Goal: Task Accomplishment & Management: Manage account settings

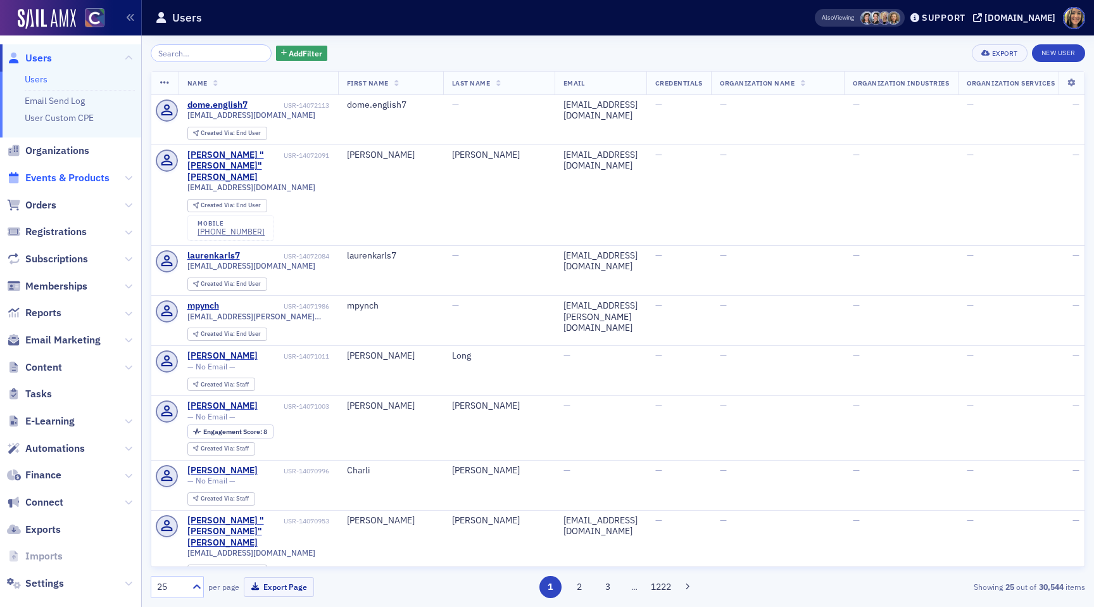
click at [60, 180] on span "Events & Products" at bounding box center [67, 178] width 84 height 14
click at [64, 343] on span "Email Marketing" at bounding box center [62, 340] width 75 height 14
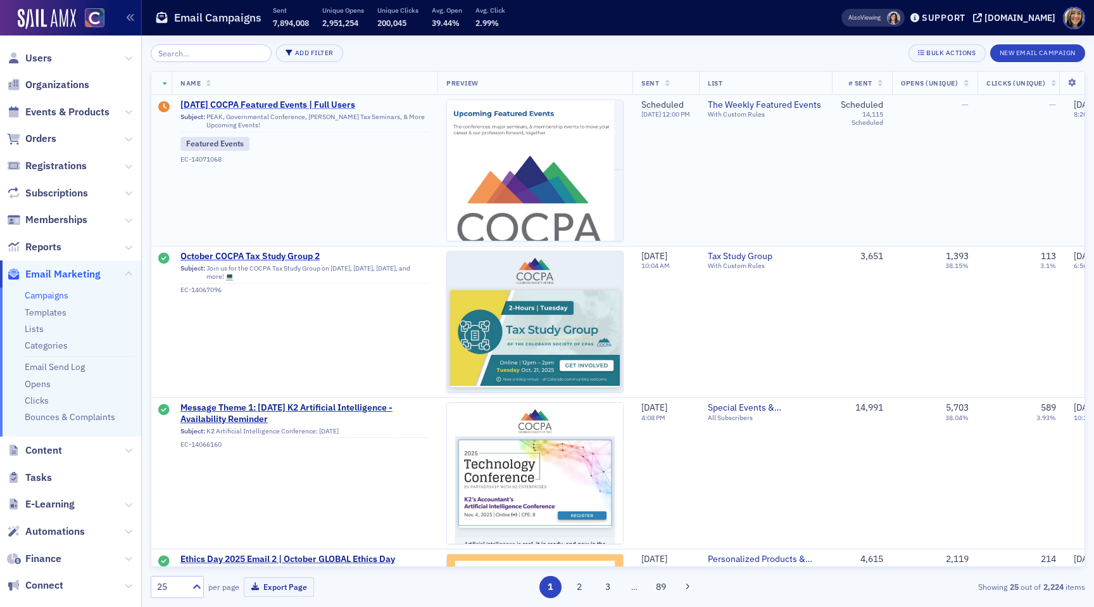
click at [244, 100] on span "10/9/2025 COCPA Featured Events | Full Users" at bounding box center [304, 104] width 248 height 11
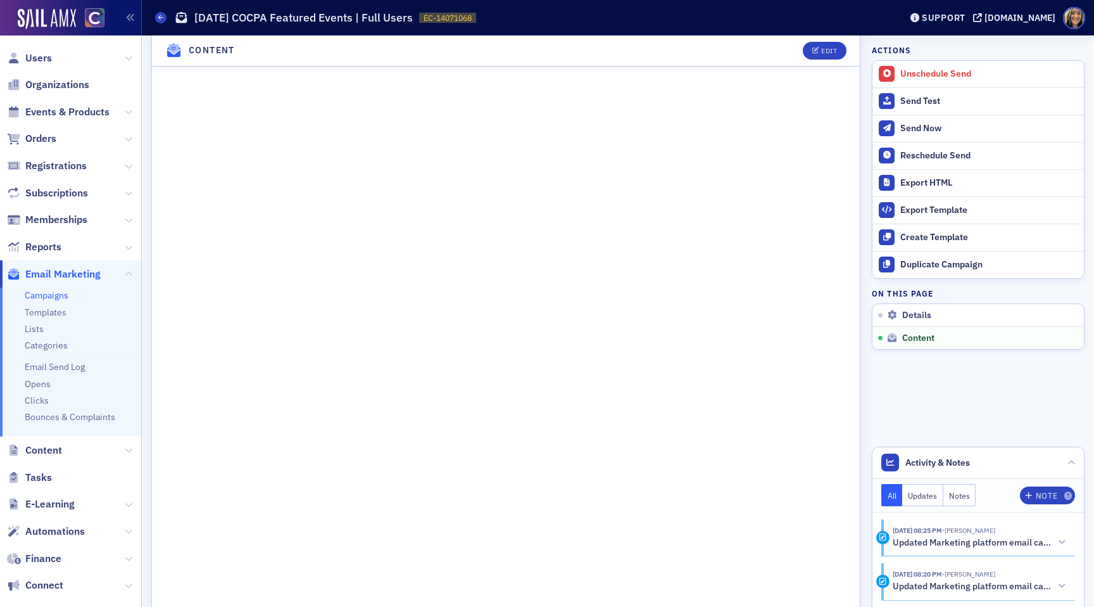
scroll to position [610, 0]
click at [831, 51] on div "Edit" at bounding box center [829, 50] width 16 height 7
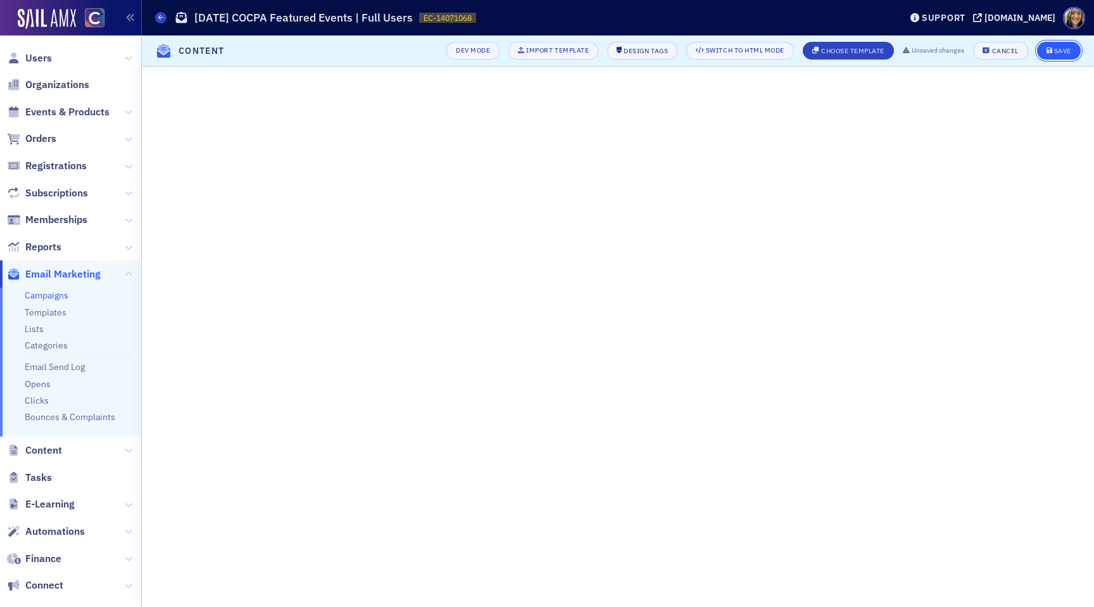
click at [1060, 53] on div "Save" at bounding box center [1062, 50] width 17 height 7
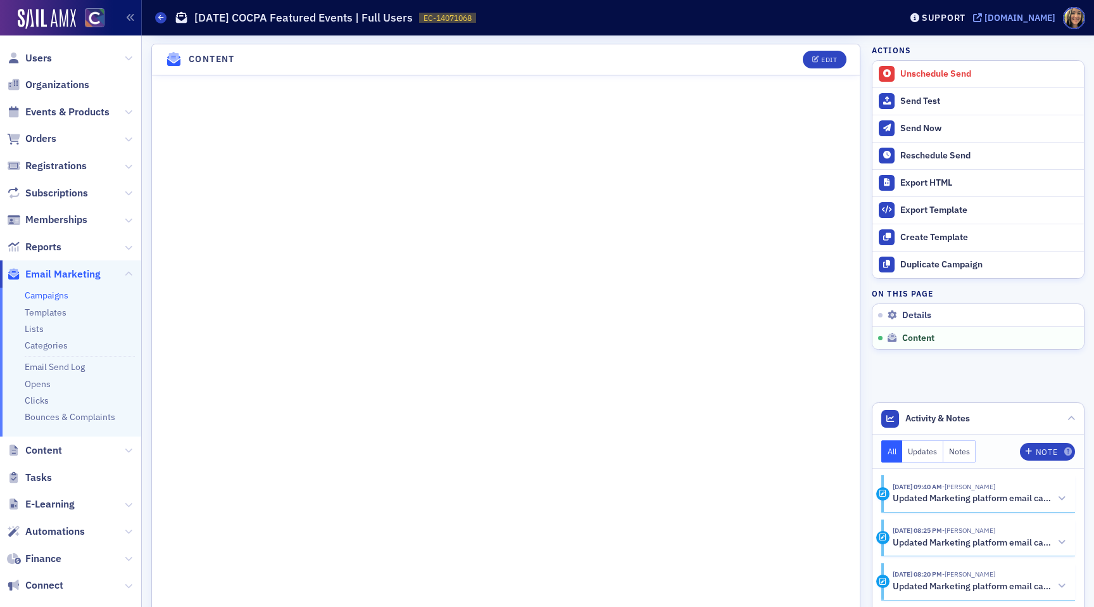
scroll to position [555, 0]
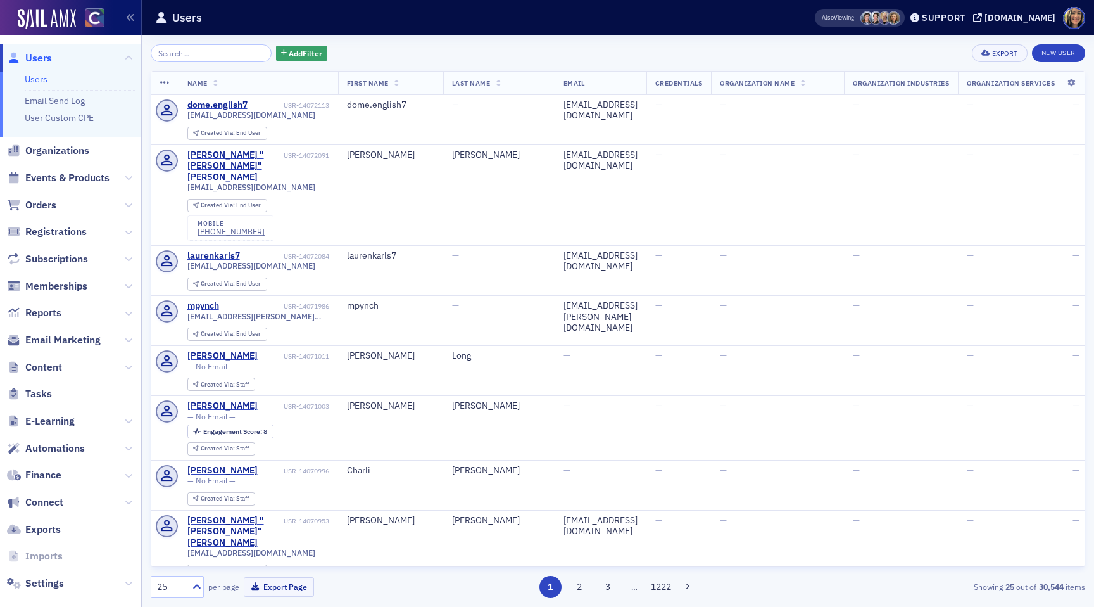
click at [75, 173] on span "Events & Products" at bounding box center [67, 178] width 84 height 14
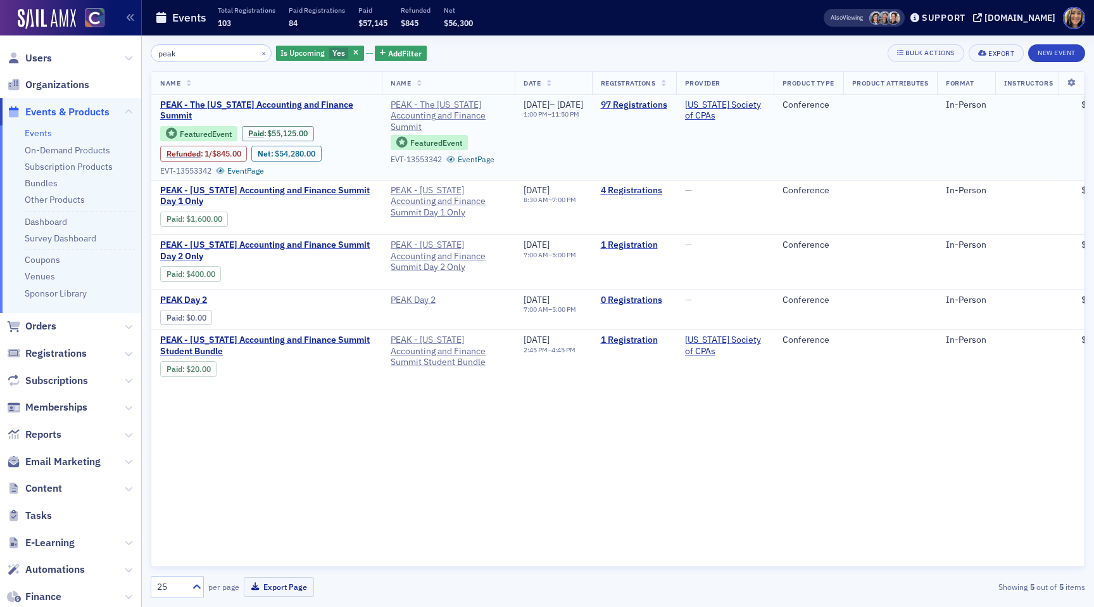
type input "peak"
click at [667, 110] on div "97 Registrations" at bounding box center [634, 105] width 66 height 12
click at [667, 104] on link "97 Registrations" at bounding box center [634, 104] width 66 height 11
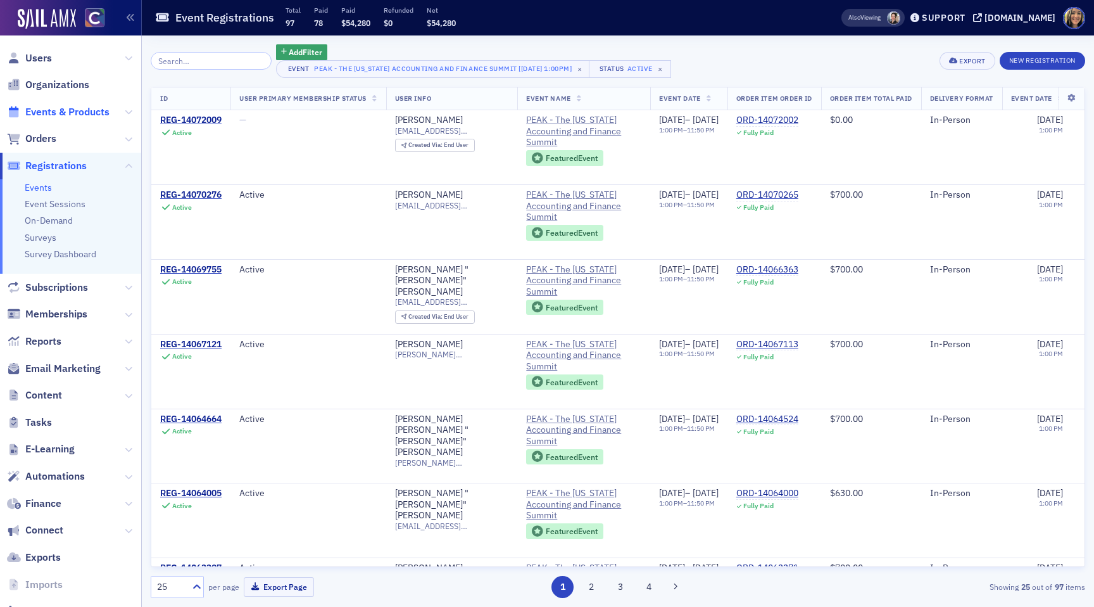
click at [63, 108] on span "Events & Products" at bounding box center [67, 112] width 84 height 14
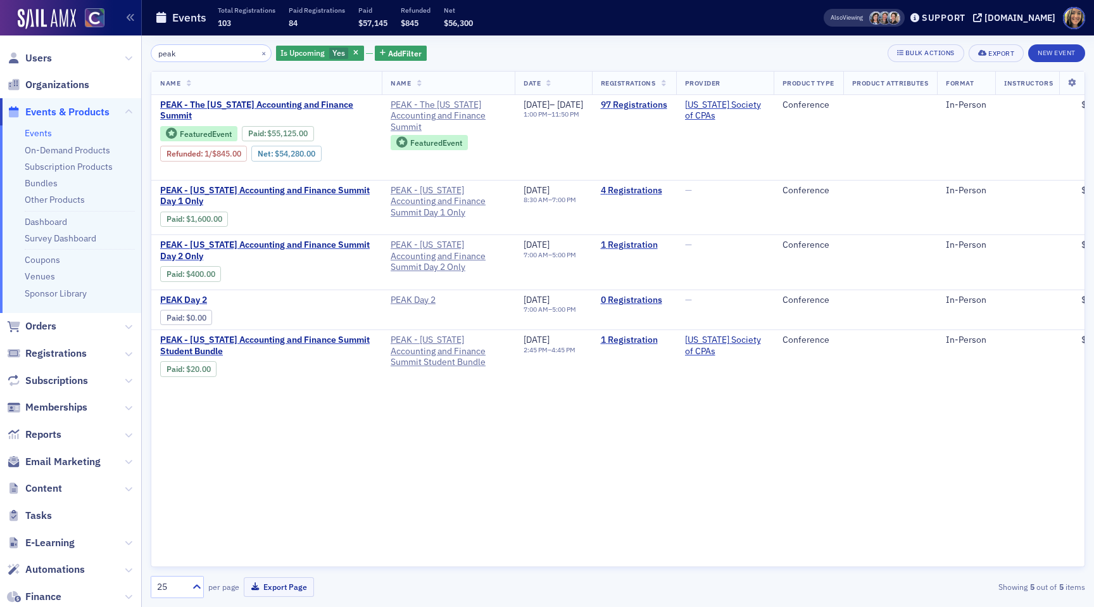
click at [211, 60] on input "peak" at bounding box center [211, 53] width 121 height 18
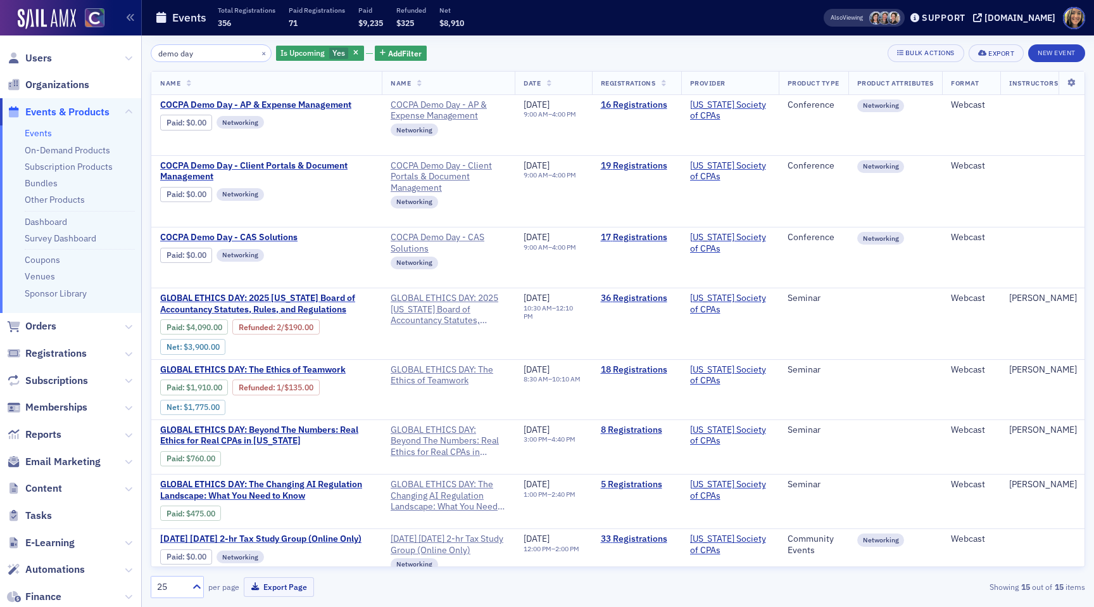
type input "demo day"
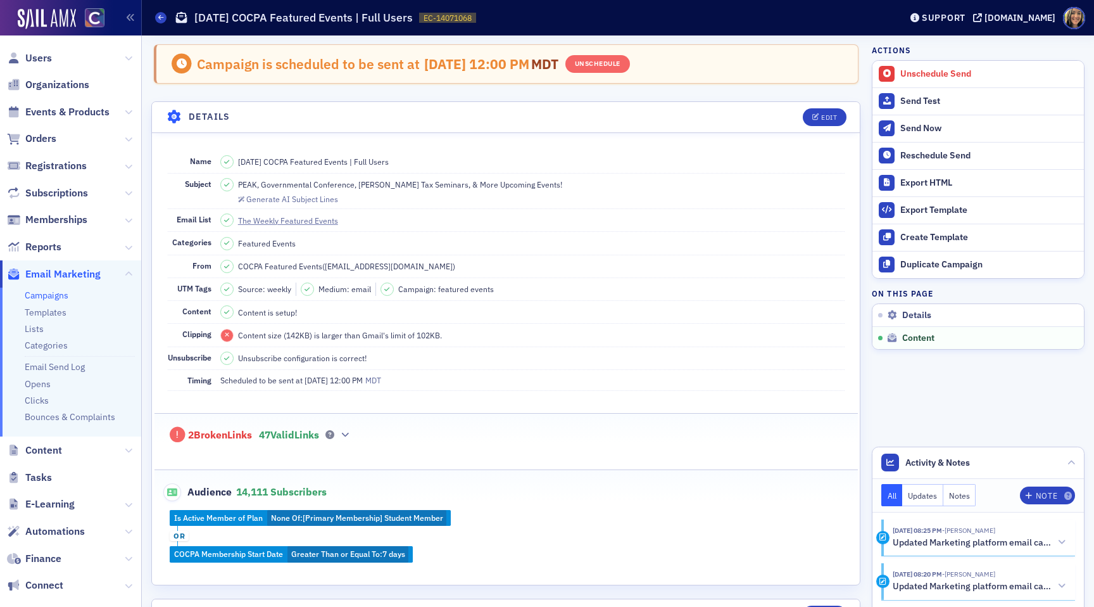
scroll to position [555, 0]
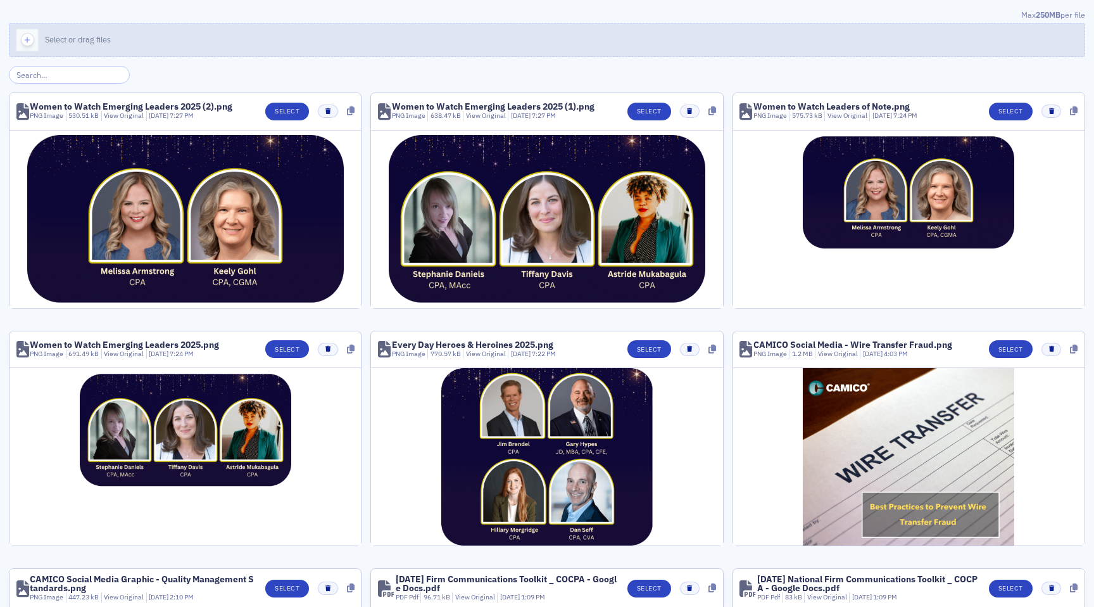
click at [43, 38] on div "button" at bounding box center [26, 39] width 35 height 33
click at [36, 45] on div "button" at bounding box center [26, 39] width 35 height 33
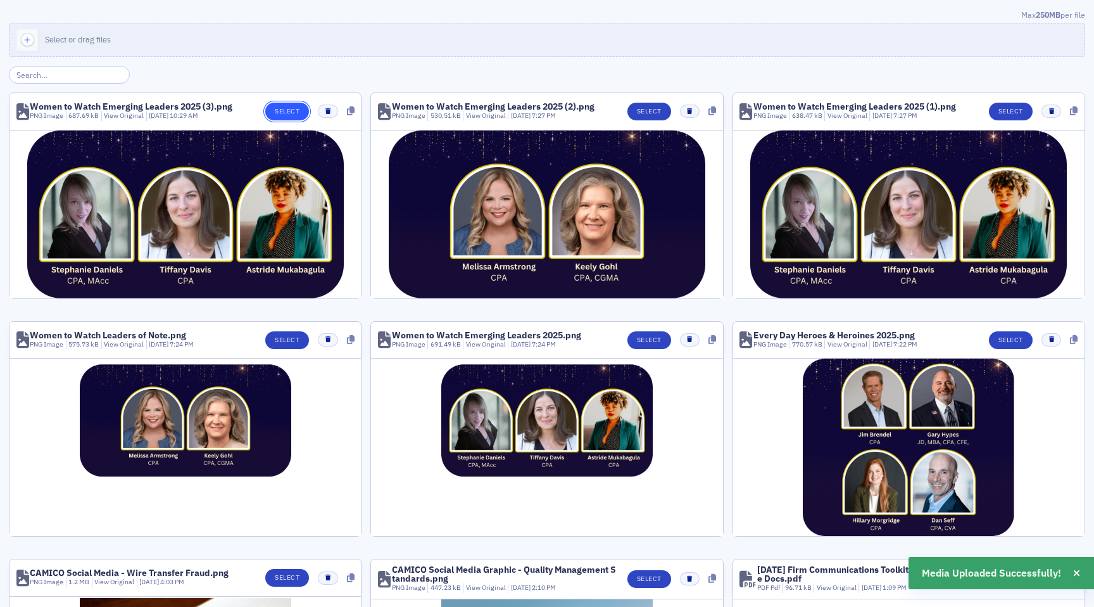
click at [289, 116] on button "Select" at bounding box center [287, 112] width 44 height 18
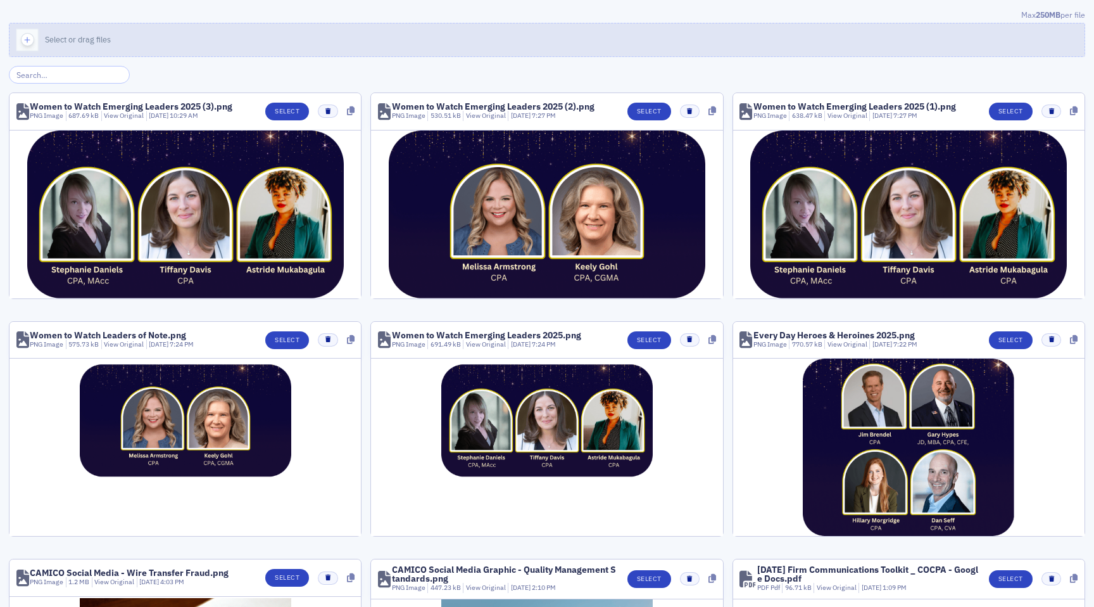
click at [25, 44] on icon "button" at bounding box center [27, 39] width 11 height 11
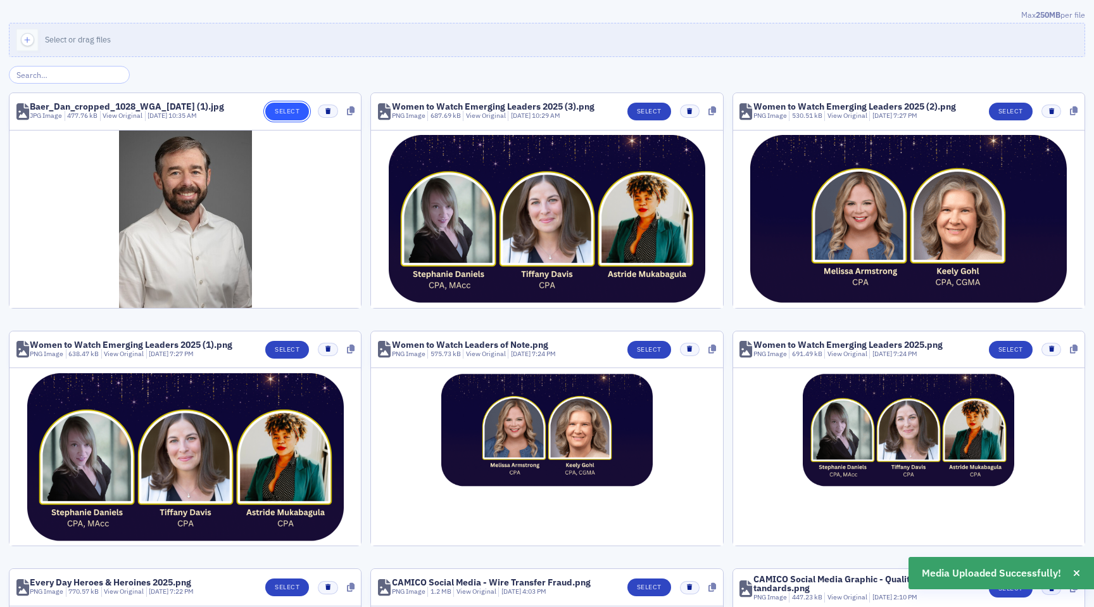
click at [280, 115] on button "Select" at bounding box center [287, 112] width 44 height 18
click at [291, 112] on button "Select" at bounding box center [287, 112] width 44 height 18
click at [275, 116] on button "Select" at bounding box center [287, 112] width 44 height 18
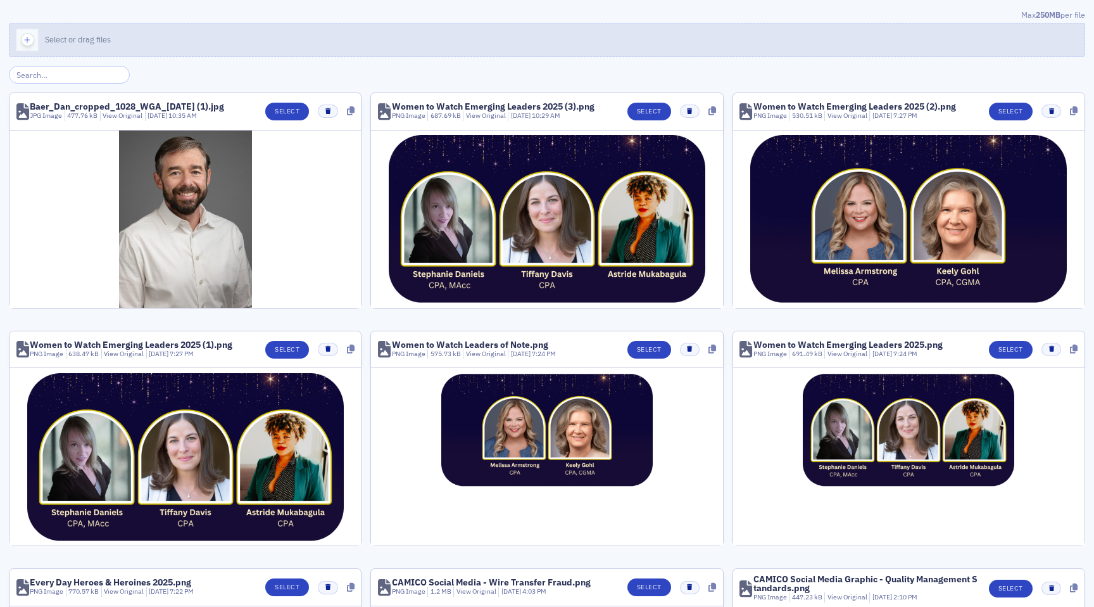
click at [25, 43] on icon "button" at bounding box center [27, 39] width 11 height 11
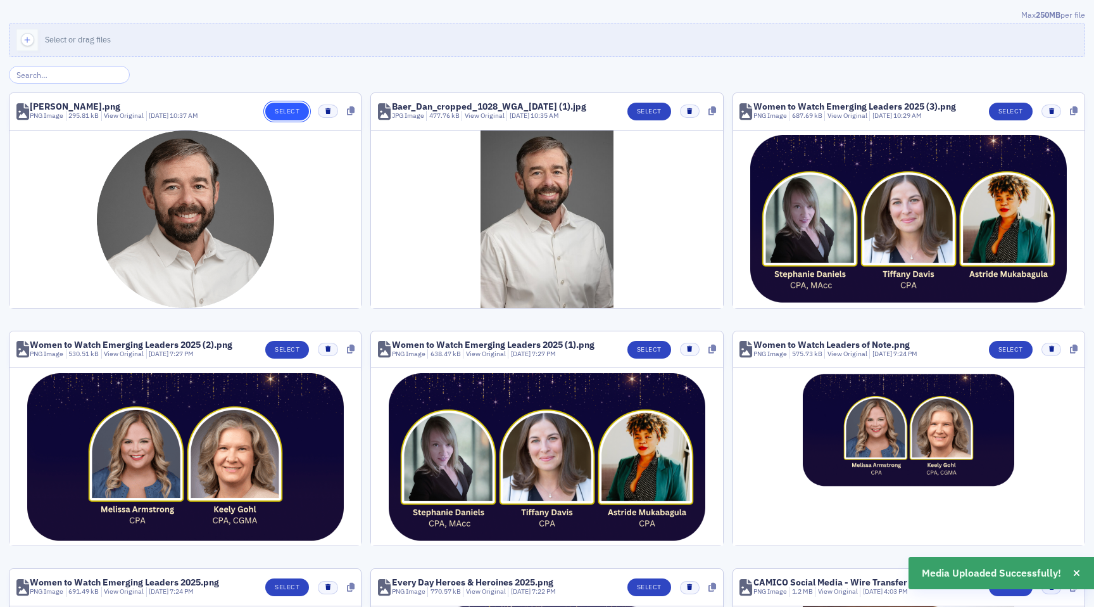
click at [296, 107] on button "Select" at bounding box center [287, 112] width 44 height 18
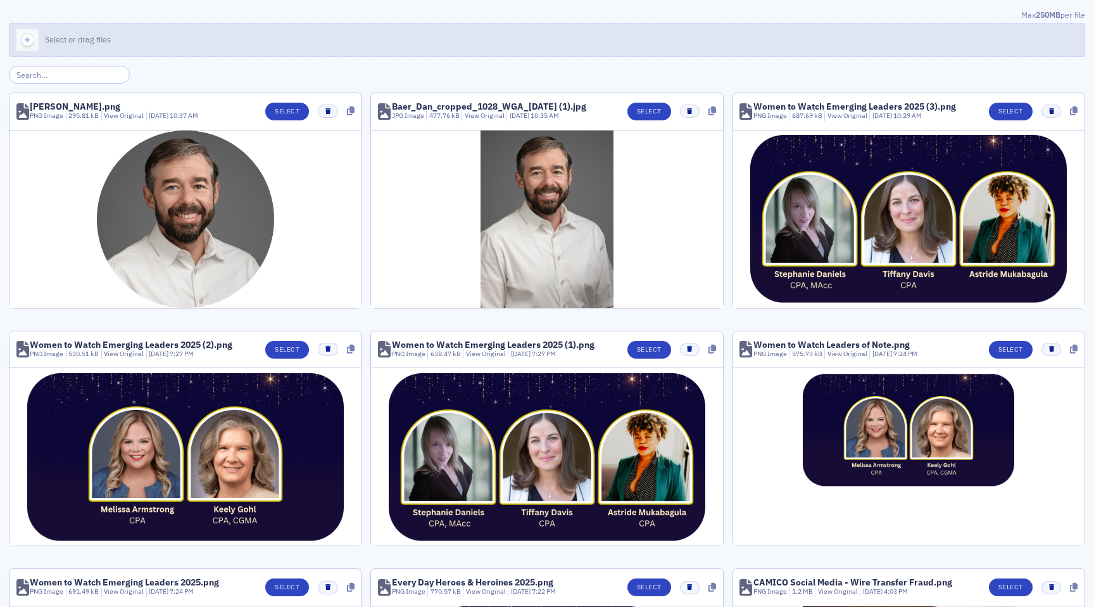
click at [15, 47] on div "button" at bounding box center [26, 39] width 35 height 33
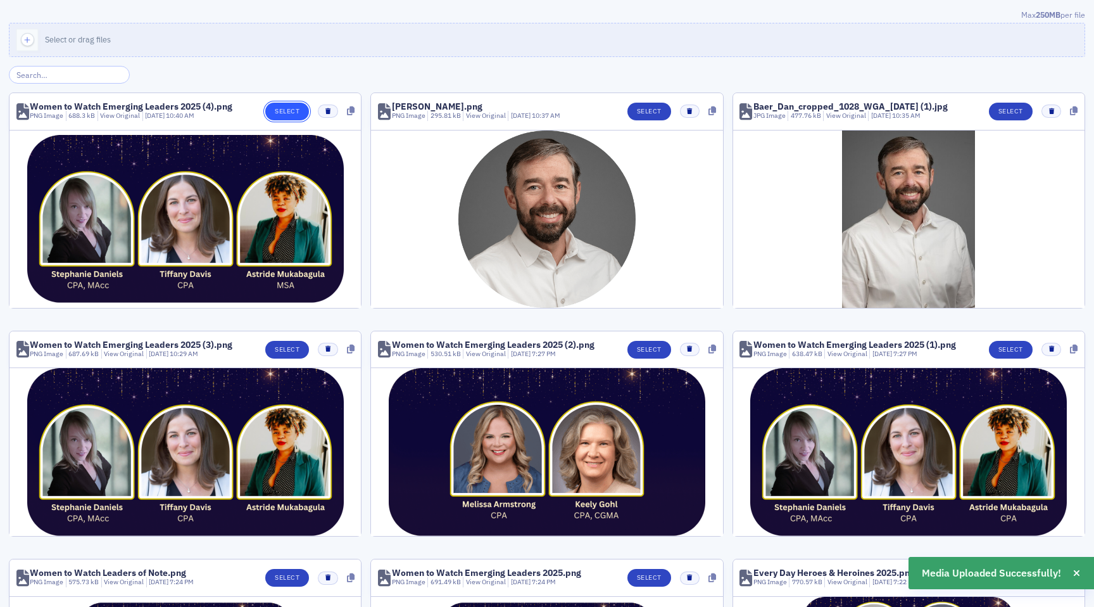
click at [286, 110] on button "Select" at bounding box center [287, 112] width 44 height 18
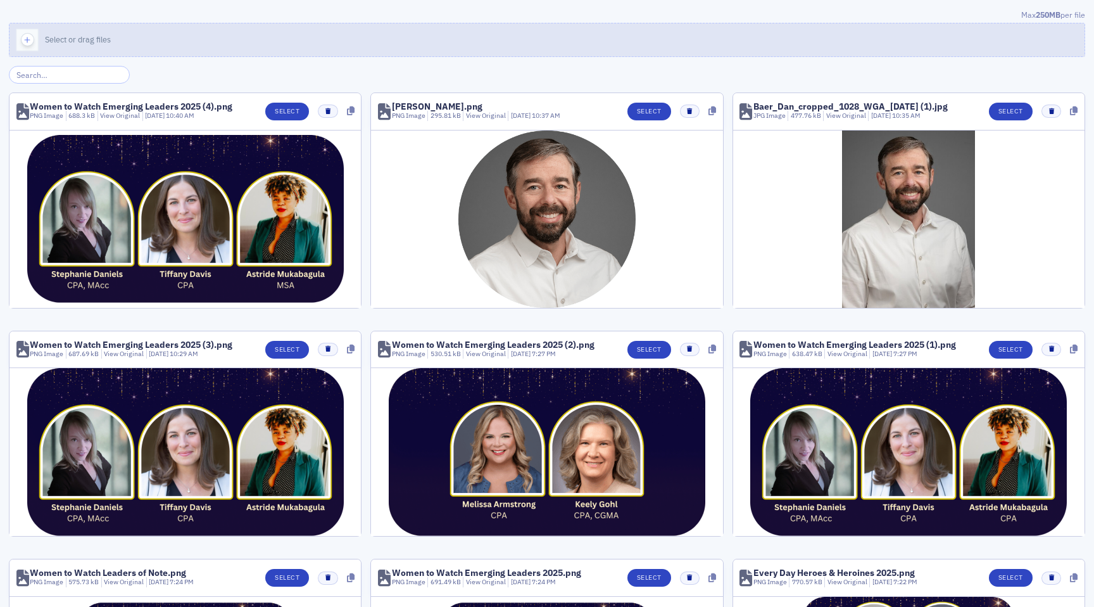
click at [31, 23] on button "Select or drag files" at bounding box center [547, 40] width 1076 height 34
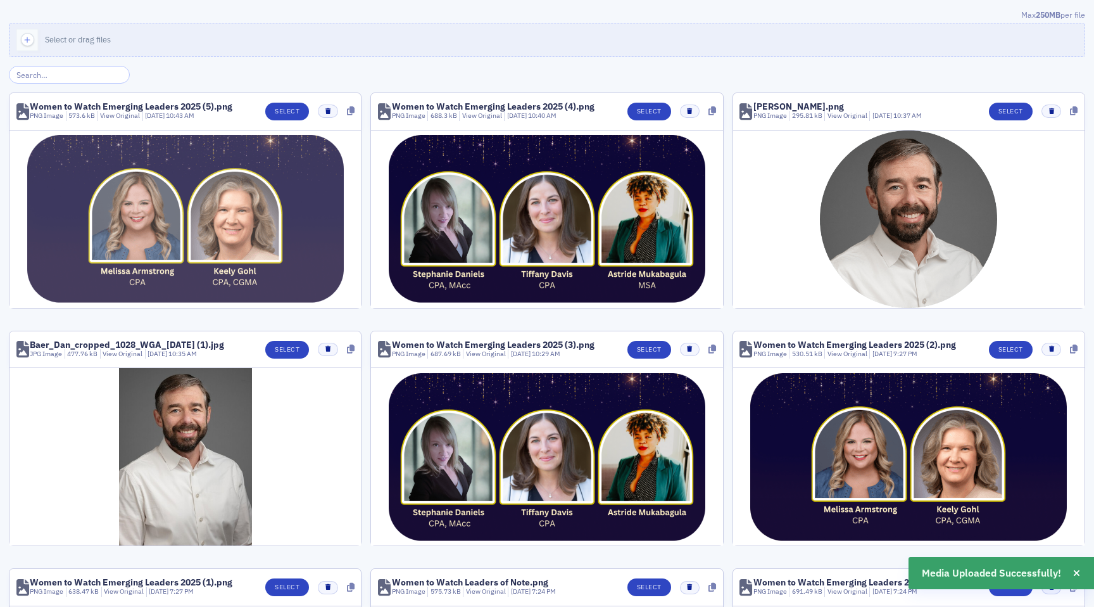
click at [75, 204] on img at bounding box center [185, 219] width 317 height 168
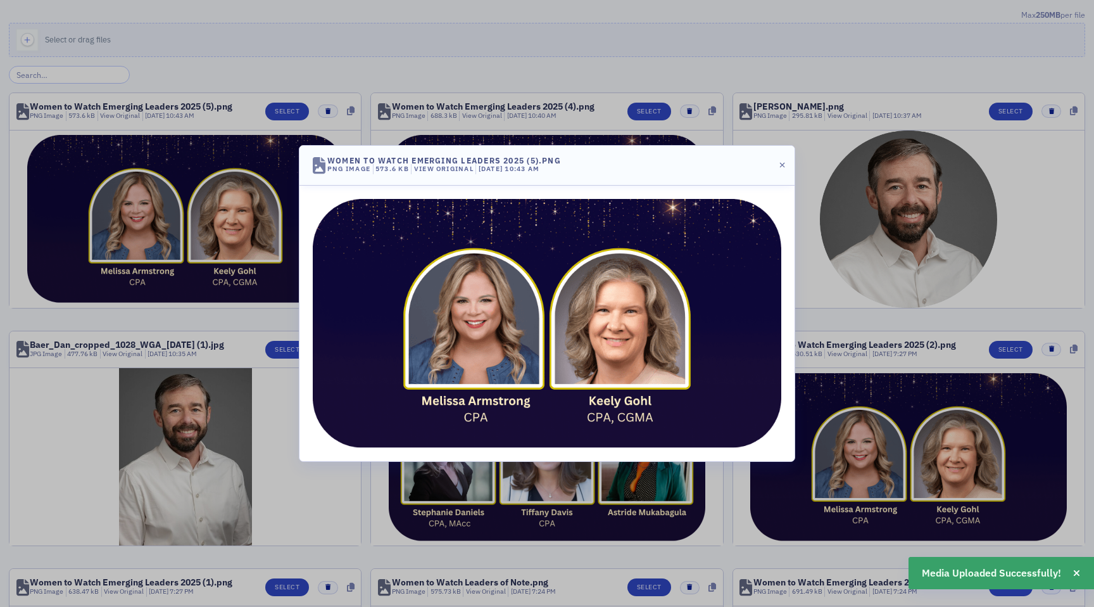
click at [777, 161] on header "Women to Watch Emerging Leaders 2025 (5).png PNG Image 573.6 kB View Original 1…" at bounding box center [546, 165] width 495 height 39
click at [781, 163] on icon "button" at bounding box center [782, 165] width 6 height 8
click at [781, 163] on div "Women to Watch Emerging Leaders 2025 (5).png PNG Image 573.6 kB View Original 1…" at bounding box center [547, 303] width 1094 height 607
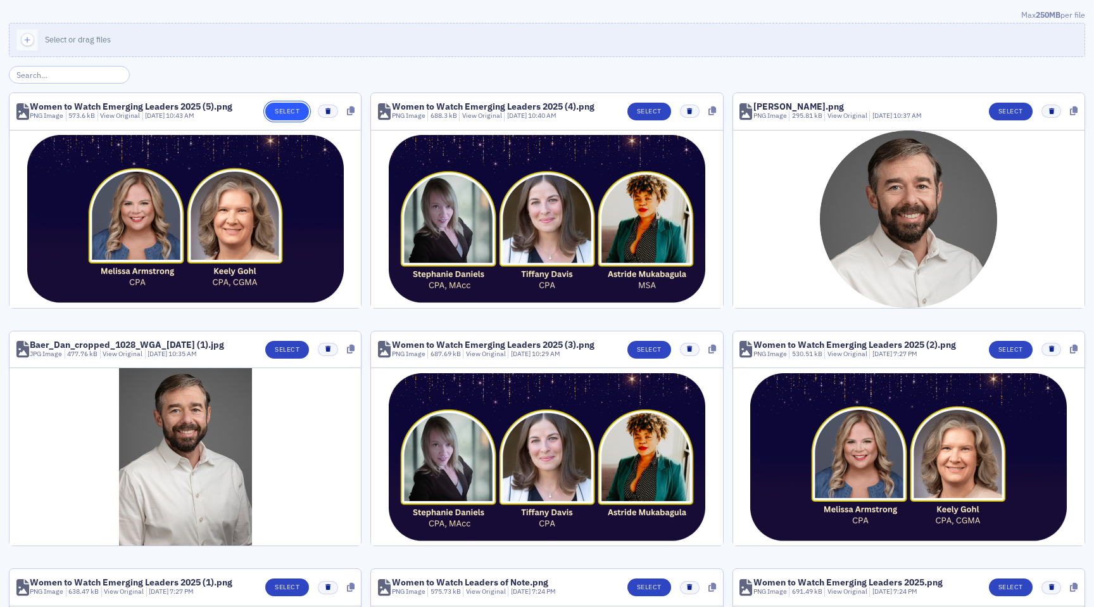
click at [294, 104] on button "Select" at bounding box center [287, 112] width 44 height 18
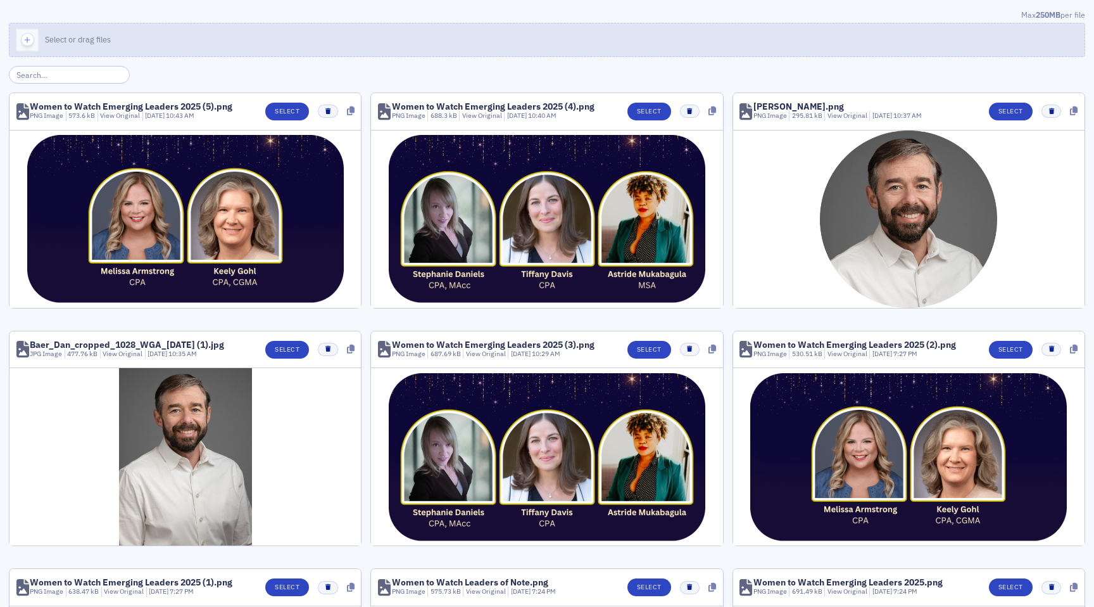
click at [28, 41] on icon "button" at bounding box center [27, 39] width 11 height 11
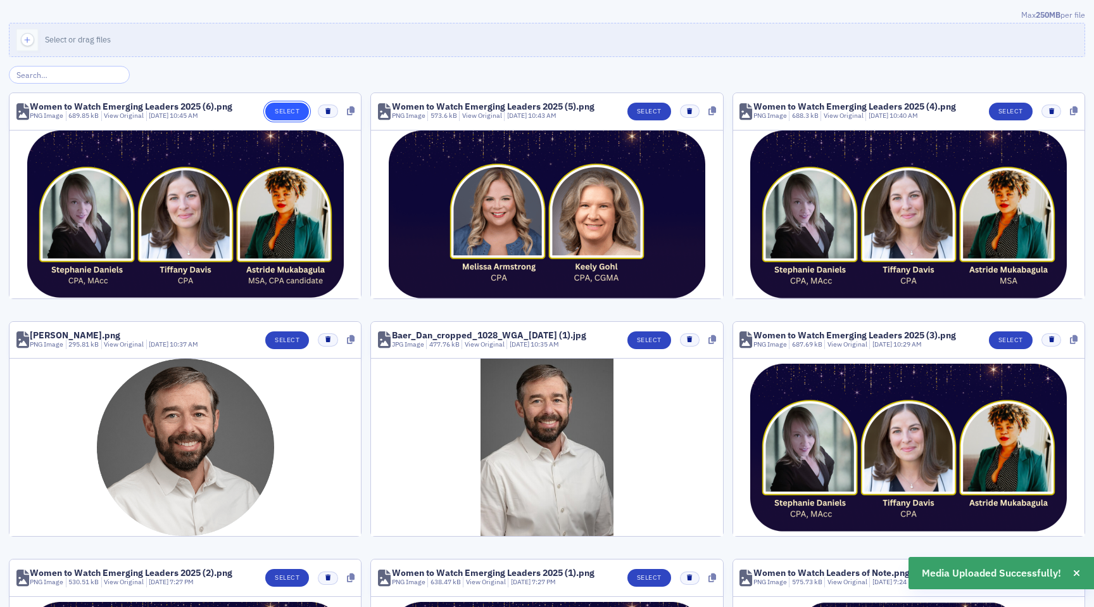
click at [298, 109] on button "Select" at bounding box center [287, 112] width 44 height 18
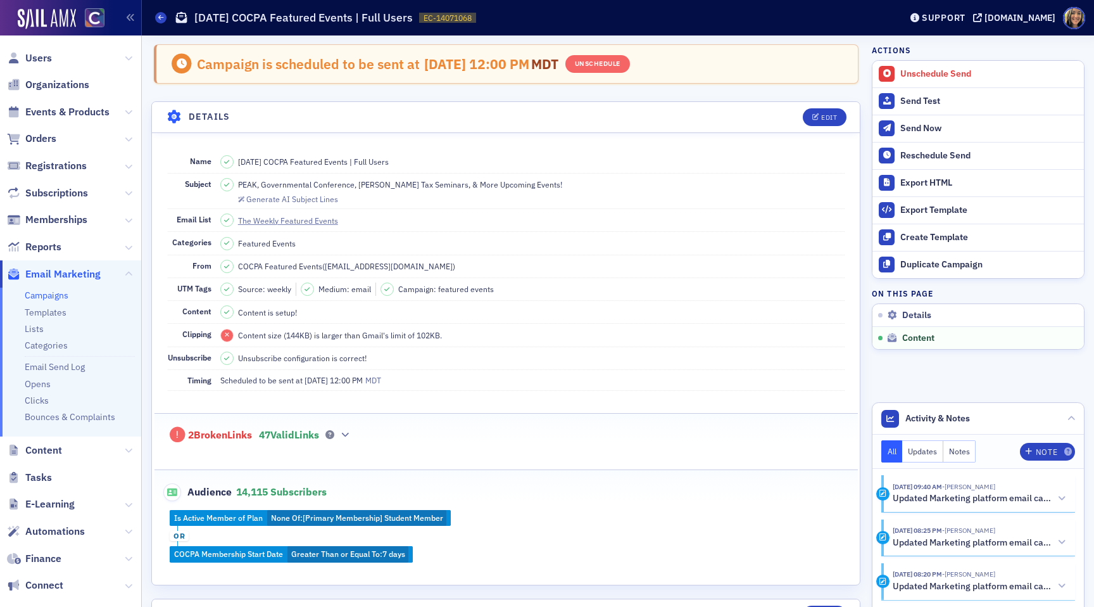
scroll to position [555, 0]
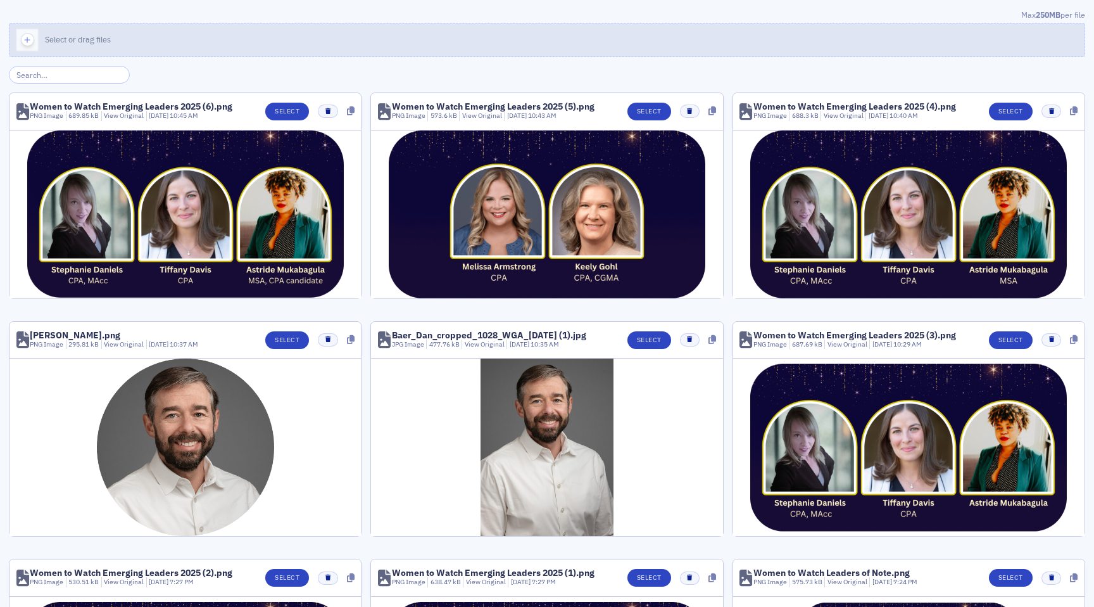
click at [27, 41] on use "button" at bounding box center [28, 40] width 6 height 6
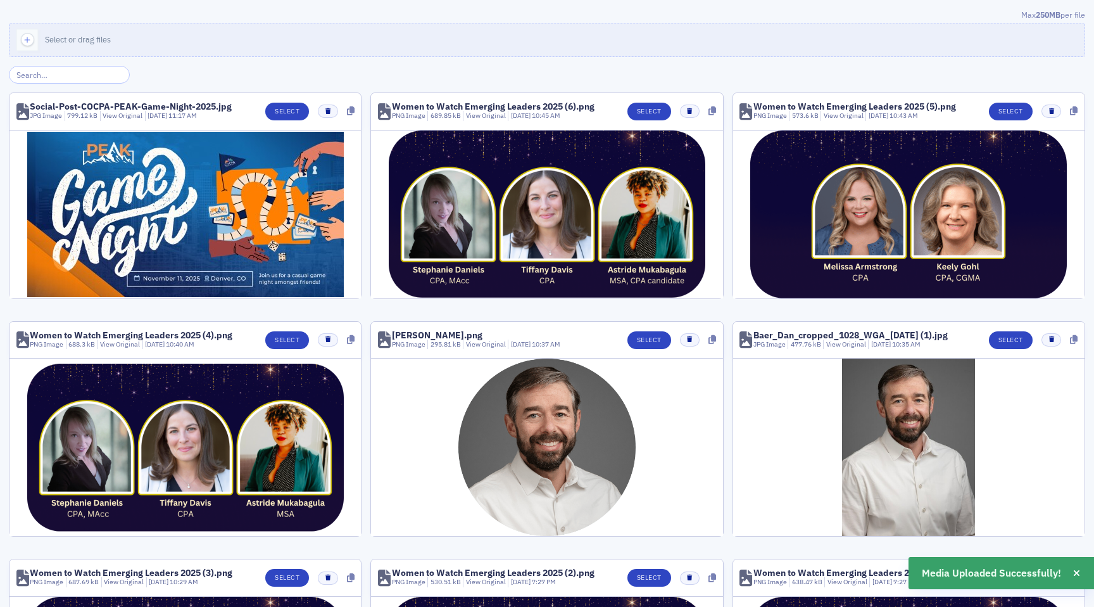
click at [277, 101] on header "Social-Post-COCPA-PEAK-Game-Night-2025.jpg JPG Image 799.12 kB View Original 10…" at bounding box center [184, 111] width 351 height 37
click at [280, 105] on button "Select" at bounding box center [287, 112] width 44 height 18
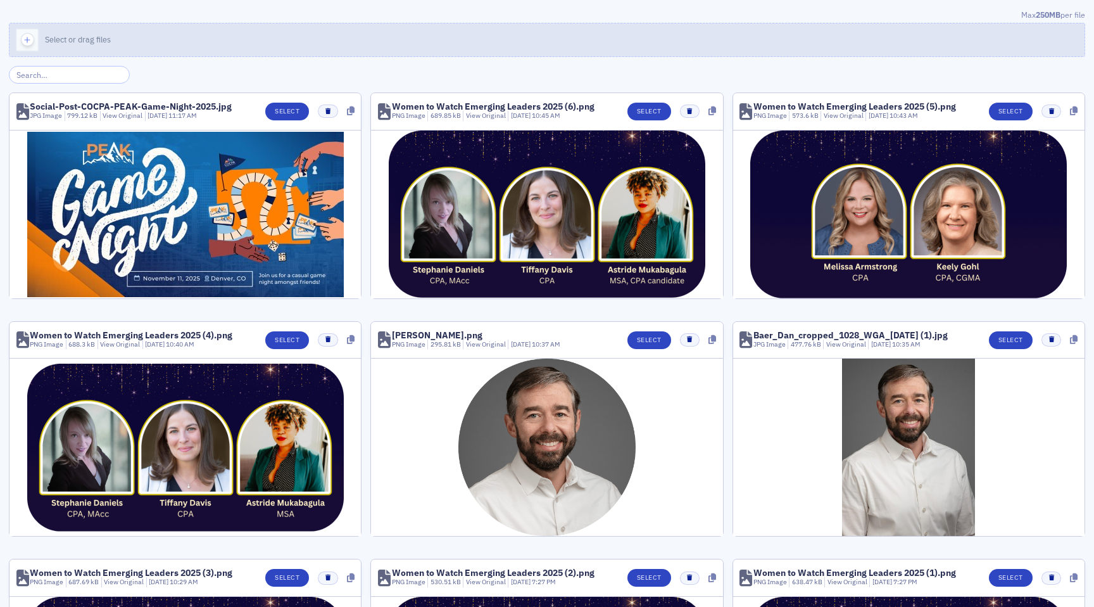
click at [28, 35] on icon "button" at bounding box center [27, 39] width 11 height 11
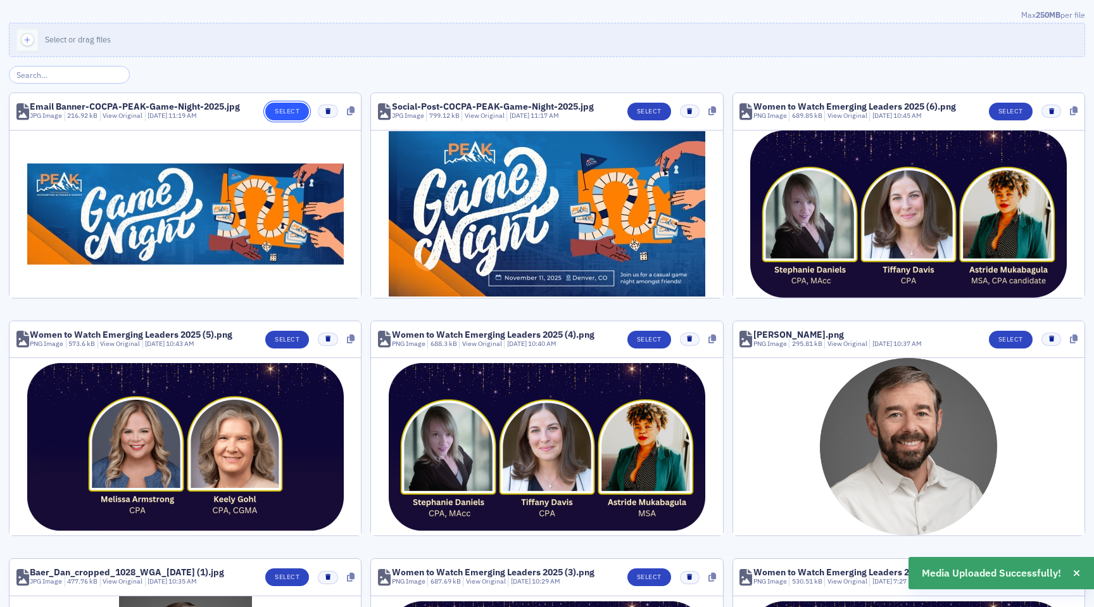
click at [288, 115] on button "Select" at bounding box center [287, 112] width 44 height 18
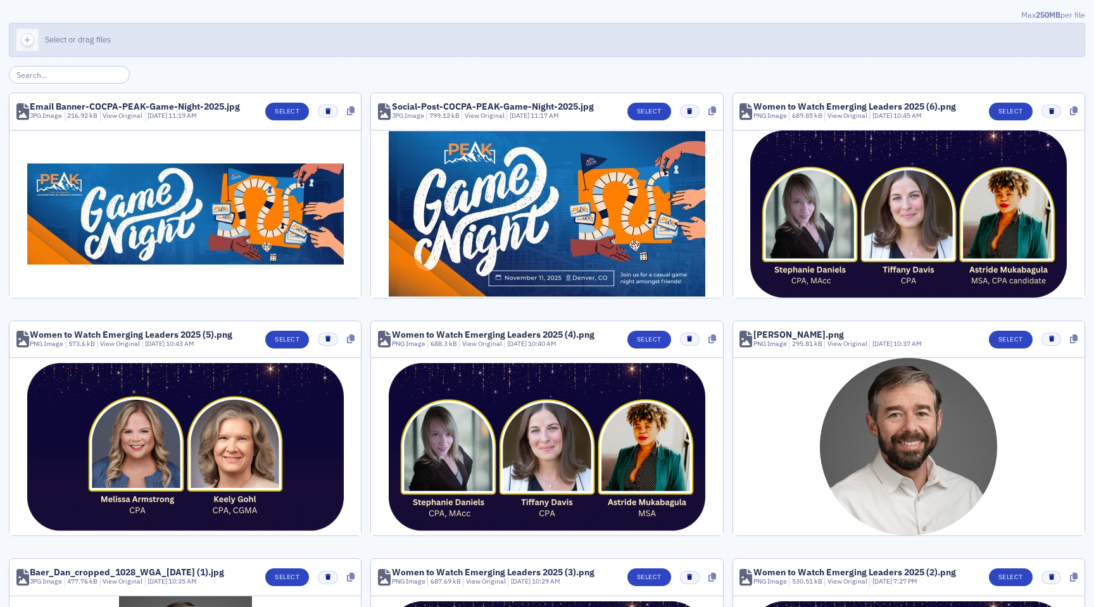
click at [27, 41] on use "button" at bounding box center [28, 40] width 6 height 6
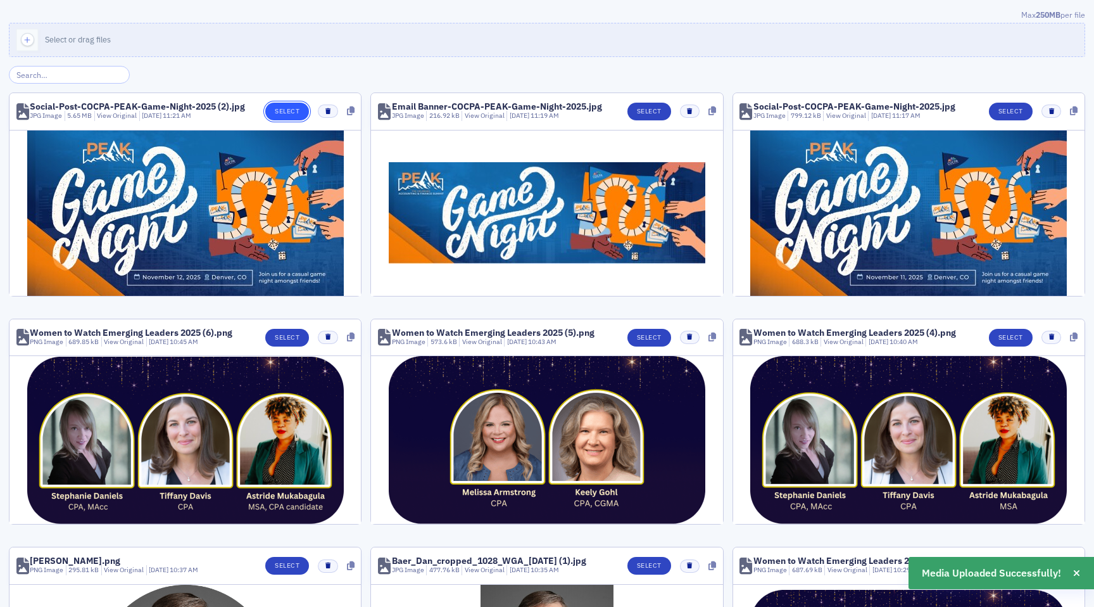
click at [289, 116] on button "Select" at bounding box center [287, 112] width 44 height 18
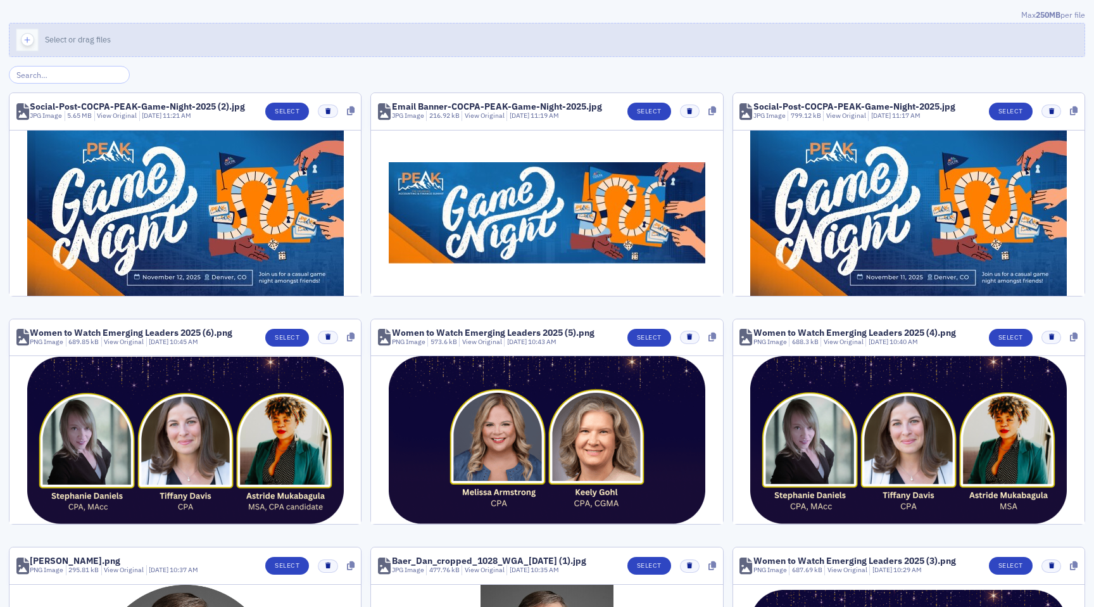
click at [35, 23] on button "Select or drag files" at bounding box center [547, 40] width 1076 height 34
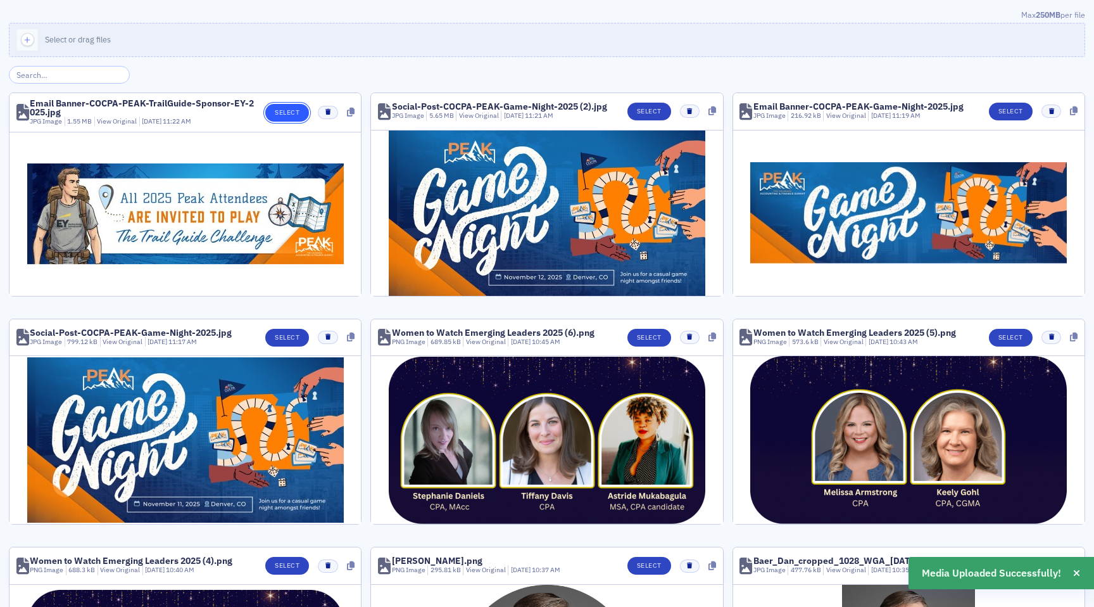
click at [281, 116] on button "Select" at bounding box center [287, 113] width 44 height 18
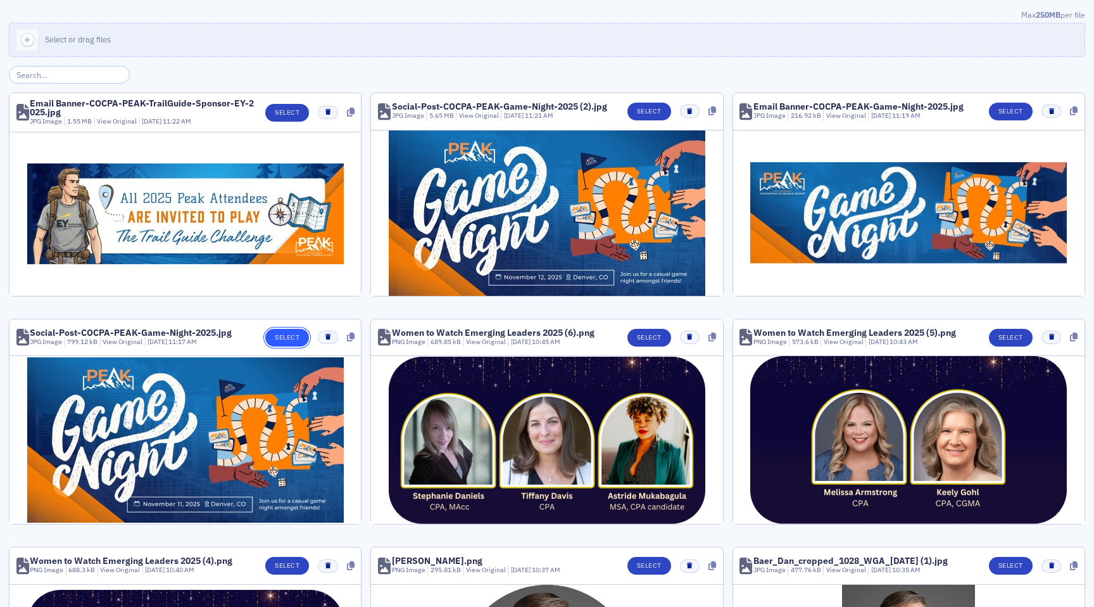
click at [289, 336] on button "Select" at bounding box center [287, 338] width 44 height 18
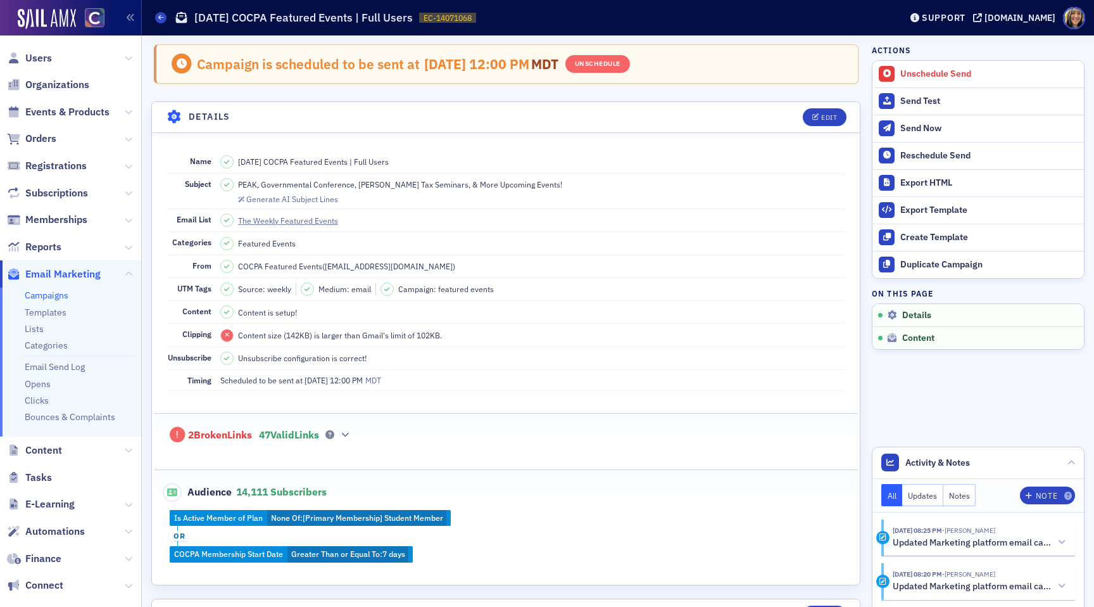
click at [63, 121] on span "Events & Products" at bounding box center [70, 111] width 141 height 27
click at [63, 107] on span "Events & Products" at bounding box center [67, 112] width 84 height 14
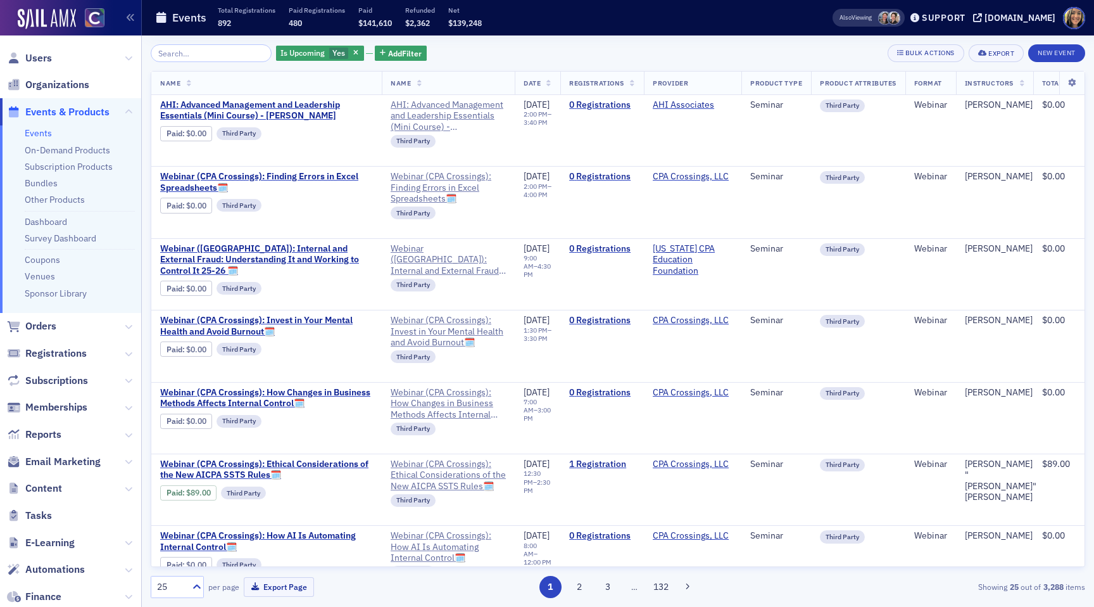
click at [212, 53] on input "search" at bounding box center [211, 53] width 121 height 18
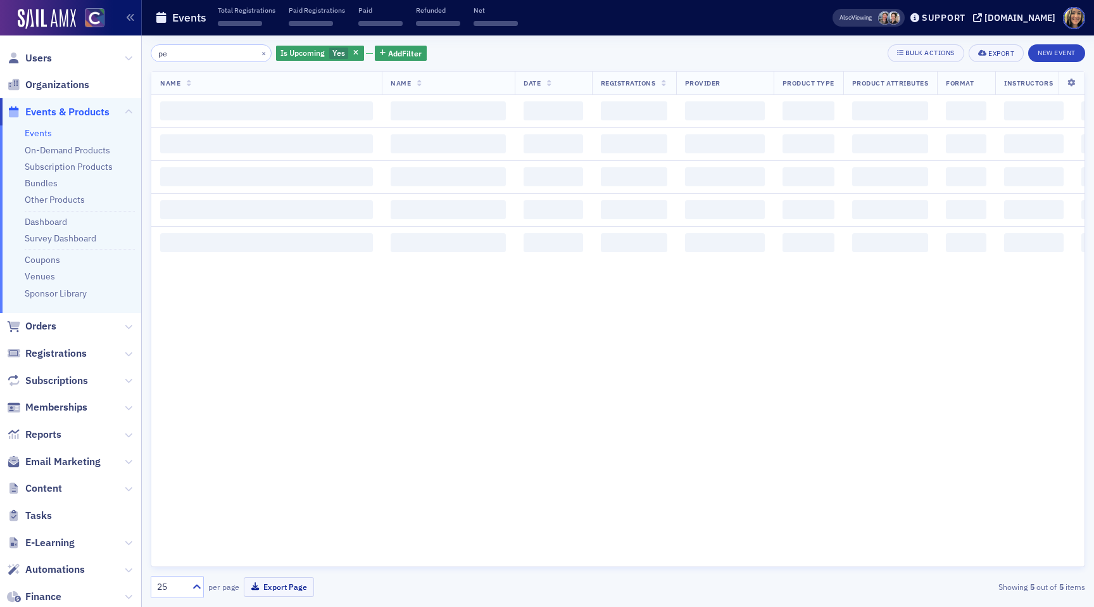
type input "p"
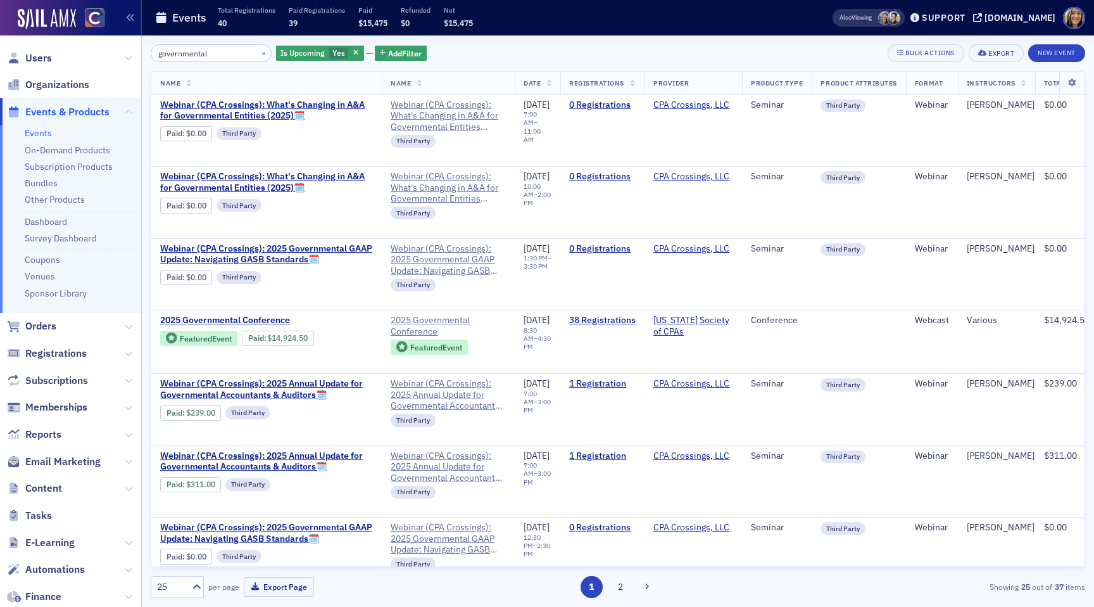
type input "governmental"
click at [41, 130] on link "Events" at bounding box center [38, 132] width 27 height 11
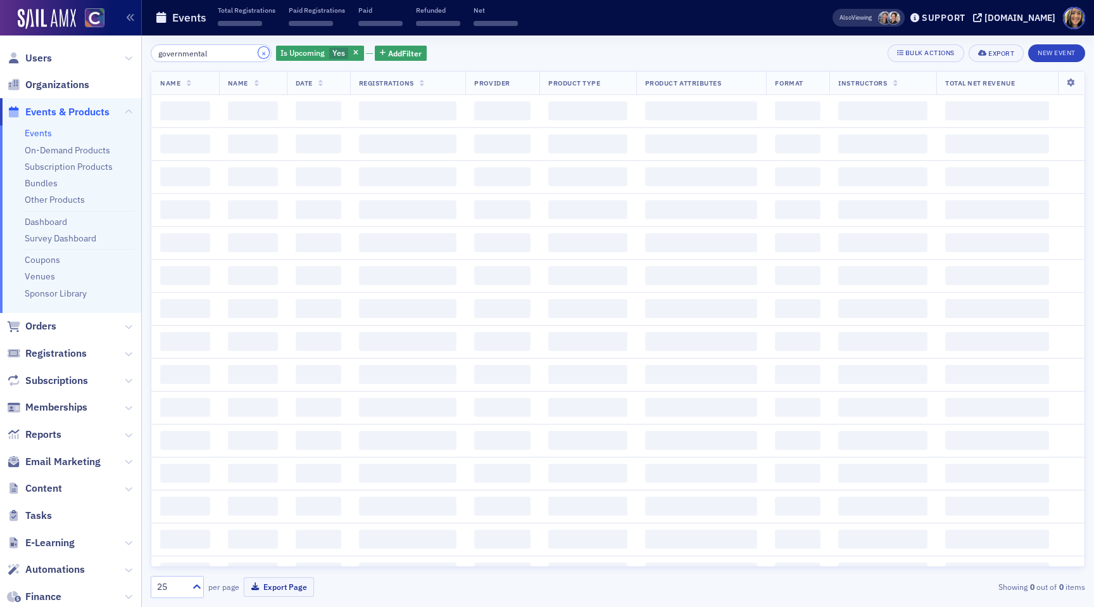
click at [258, 55] on button "×" at bounding box center [263, 52] width 11 height 11
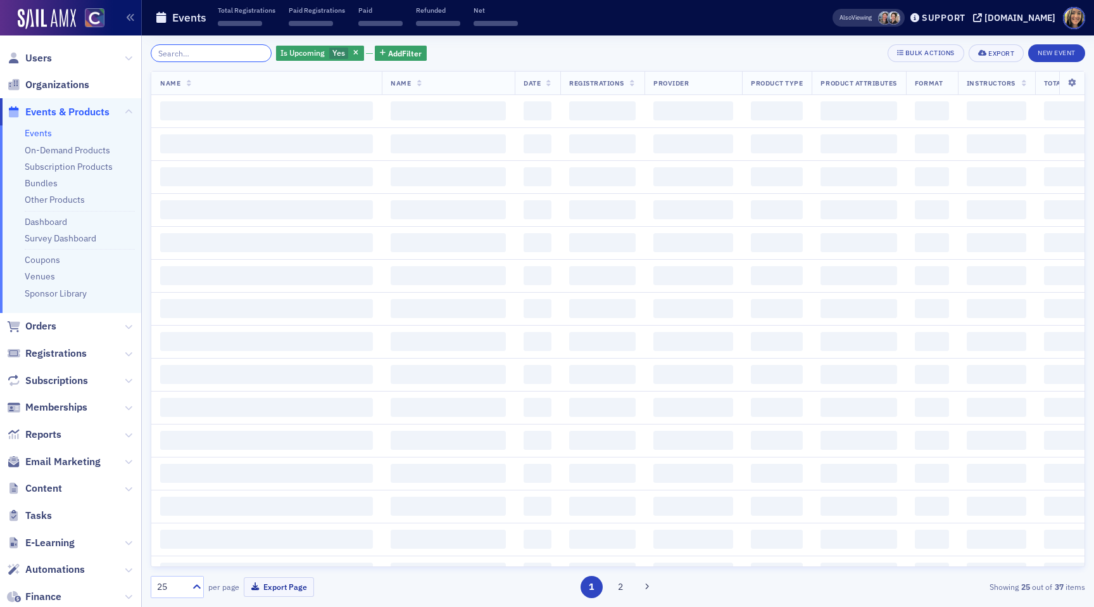
click at [208, 56] on input "search" at bounding box center [211, 53] width 121 height 18
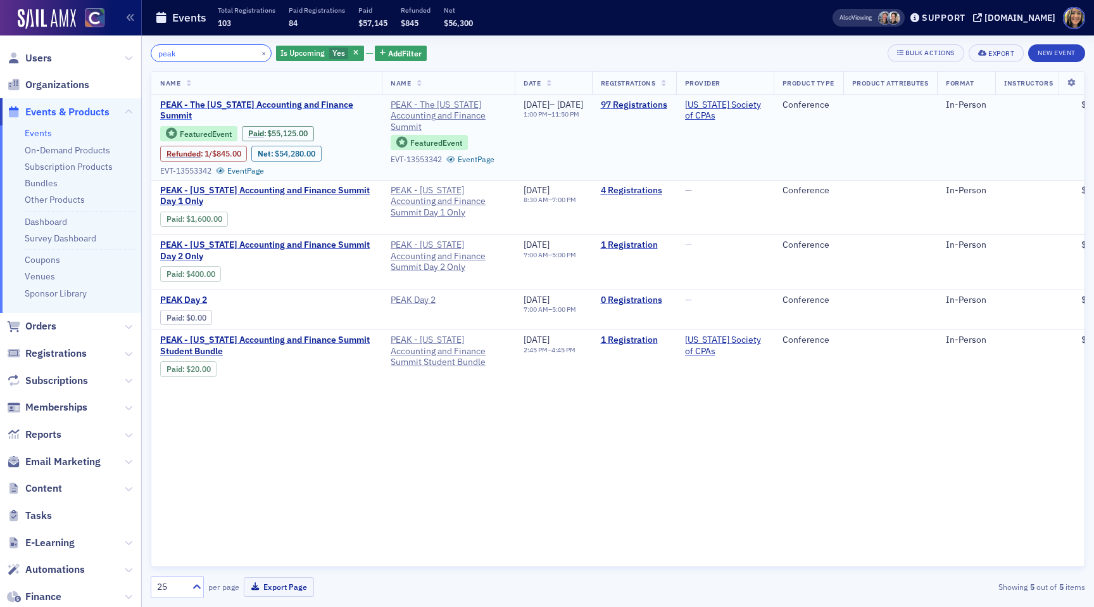
type input "peak"
click at [312, 105] on span "PEAK - The Colorado Accounting and Finance Summit" at bounding box center [266, 110] width 213 height 22
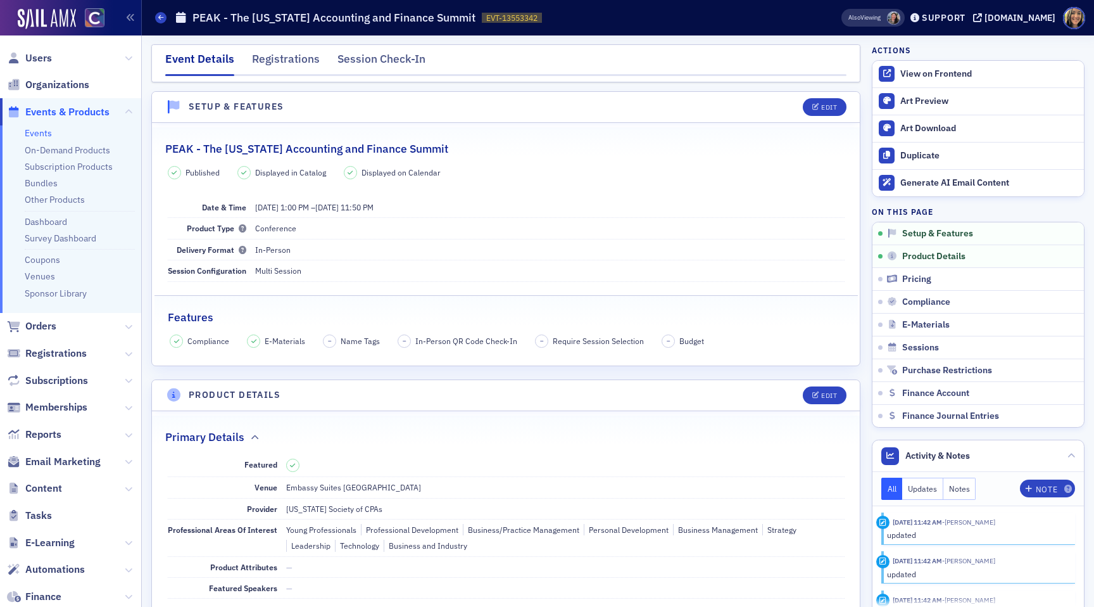
click at [818, 384] on header "Product Details Edit" at bounding box center [506, 395] width 708 height 31
click at [820, 394] on span "Edit" at bounding box center [824, 395] width 25 height 7
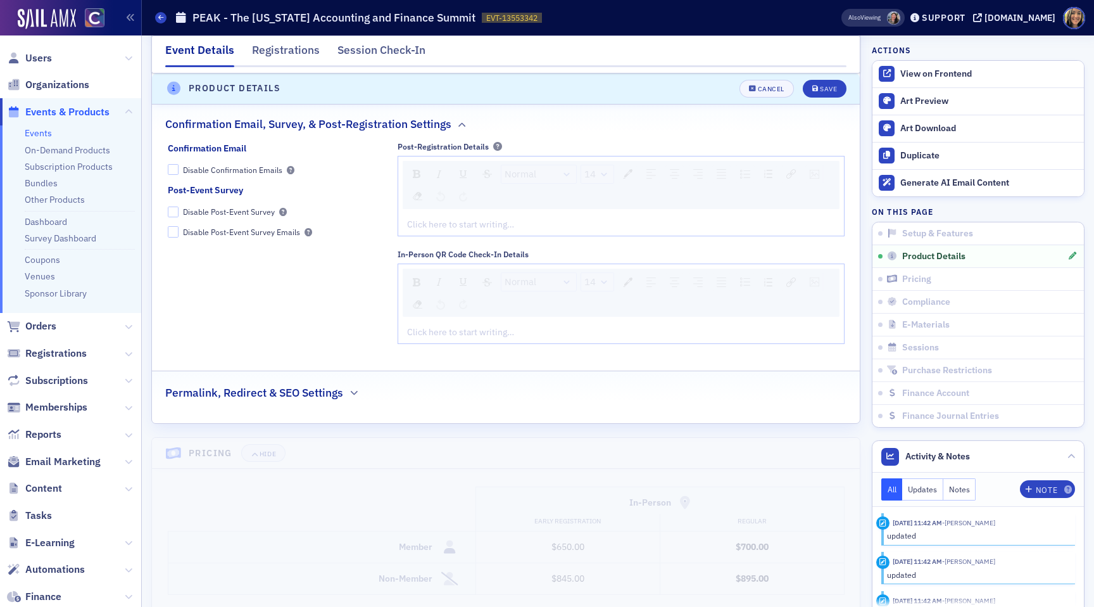
scroll to position [1553, 0]
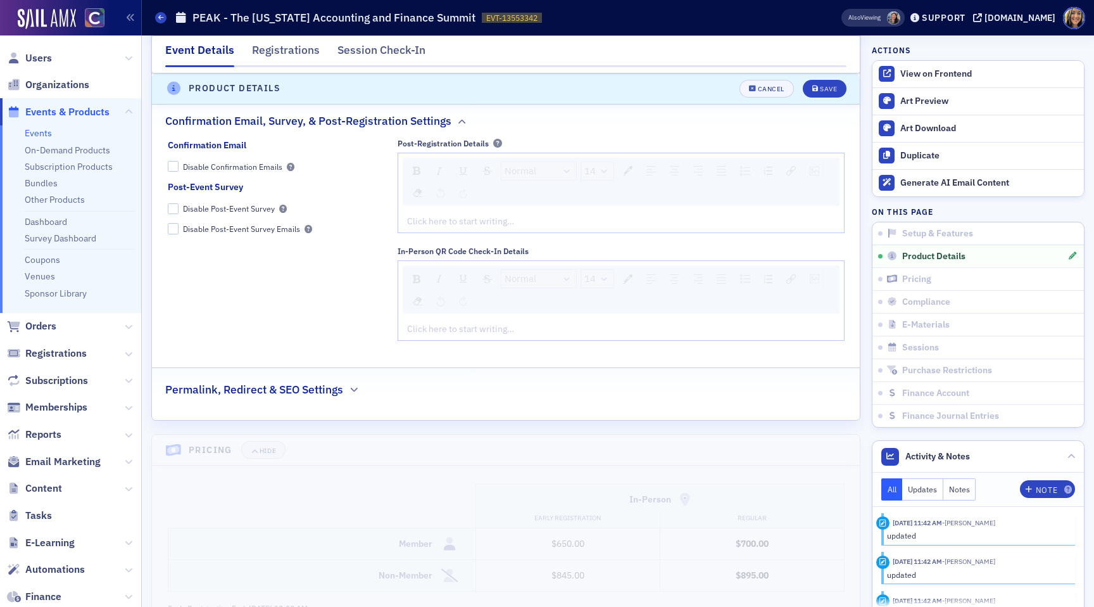
click at [296, 385] on h2 "Permalink, Redirect & SEO Settings" at bounding box center [254, 389] width 178 height 16
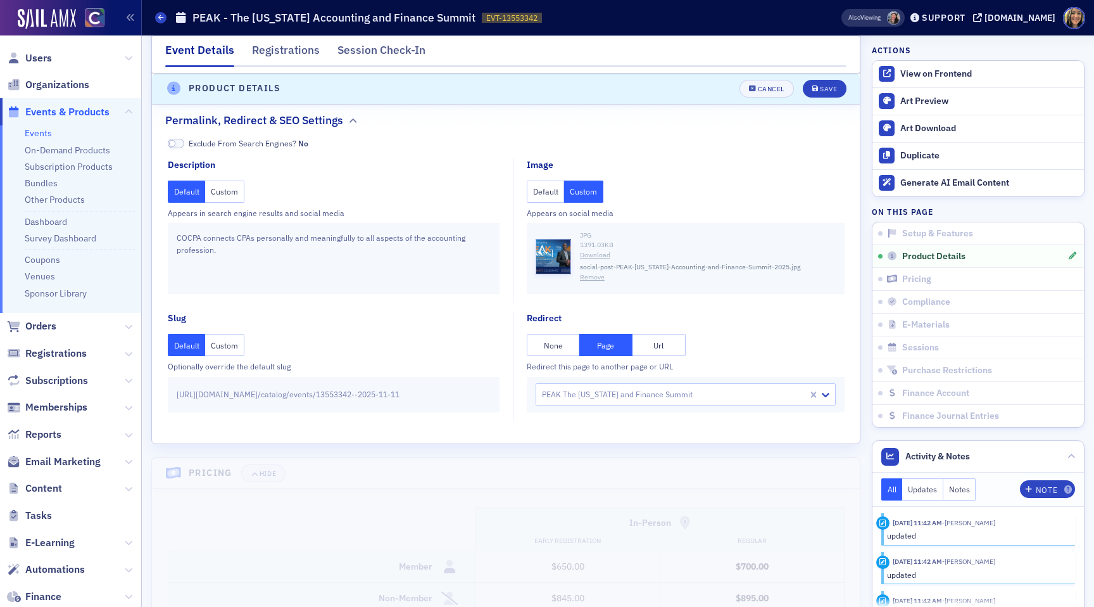
scroll to position [1845, 0]
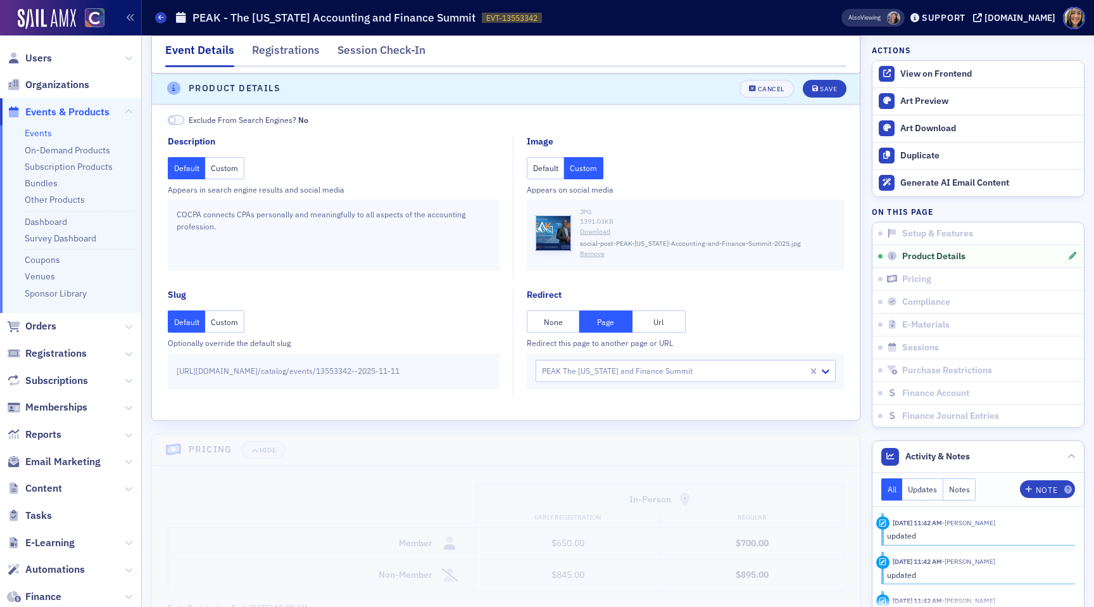
click at [536, 324] on button "None" at bounding box center [553, 321] width 53 height 22
click at [834, 92] on div "Save" at bounding box center [828, 88] width 17 height 7
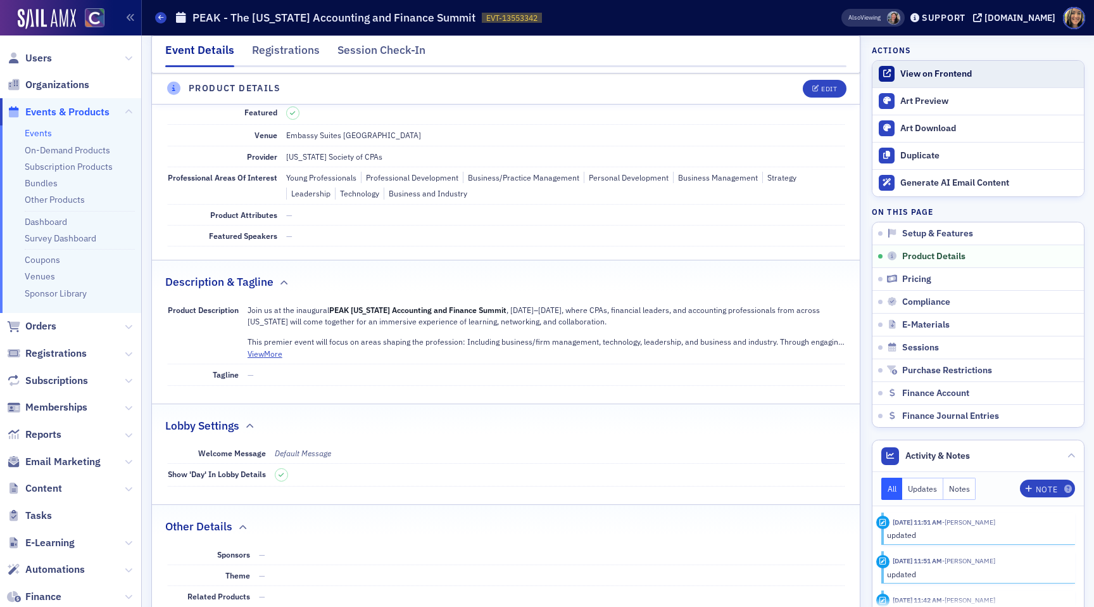
scroll to position [329, 0]
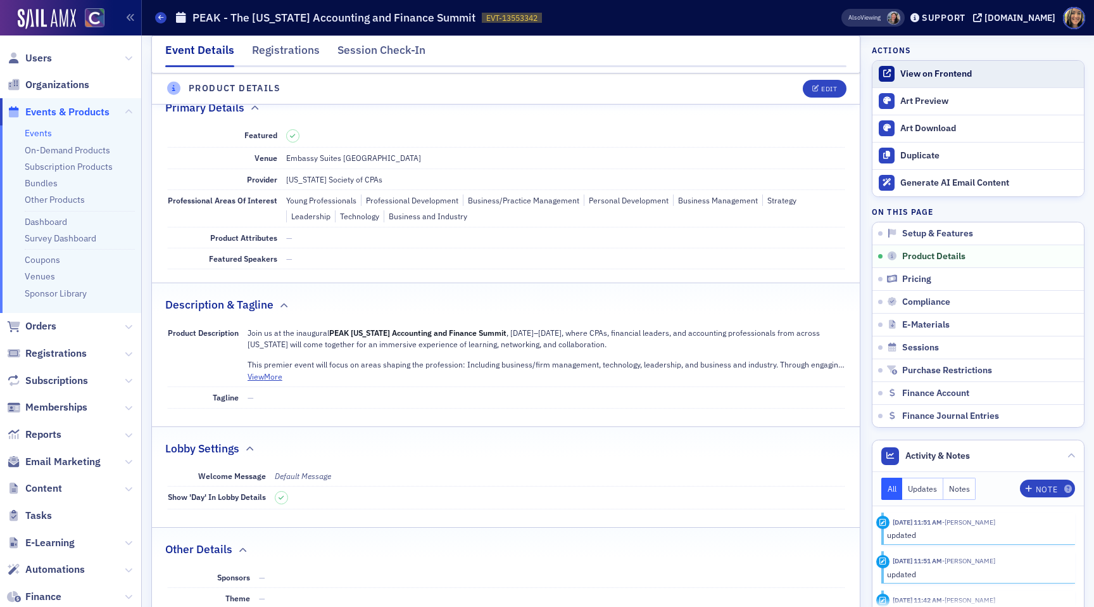
click at [941, 73] on div "View on Frontend" at bounding box center [988, 73] width 177 height 11
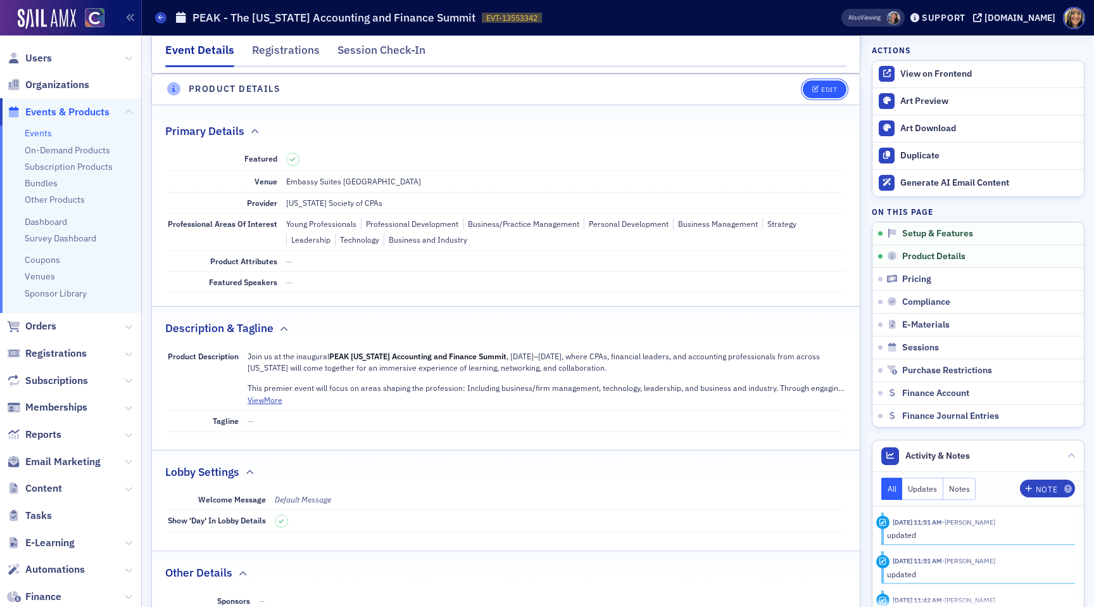
click at [822, 88] on div "Edit" at bounding box center [829, 89] width 16 height 7
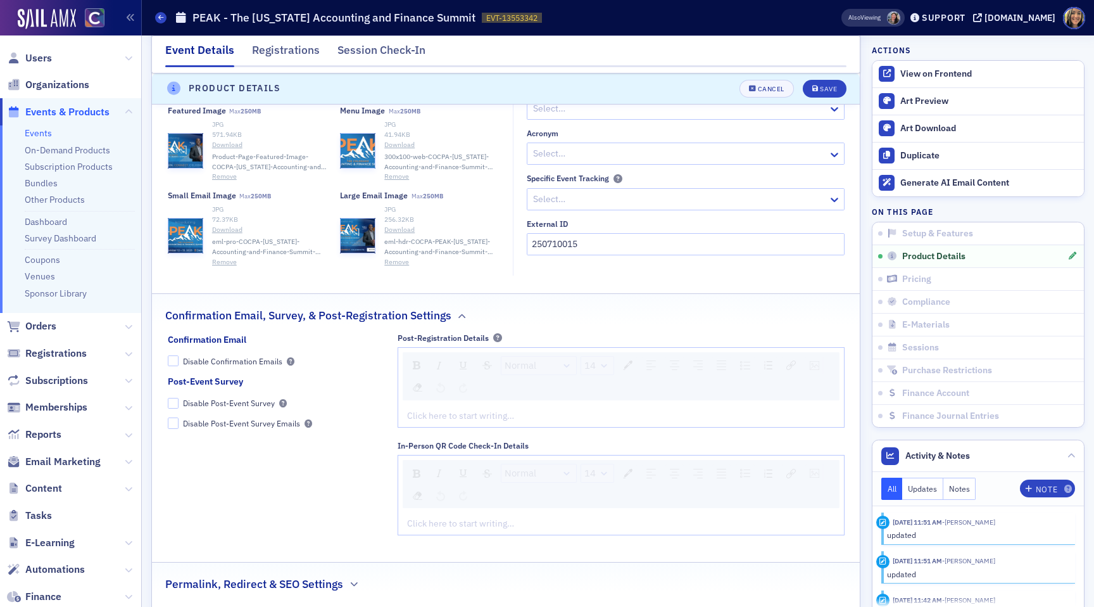
scroll to position [1365, 0]
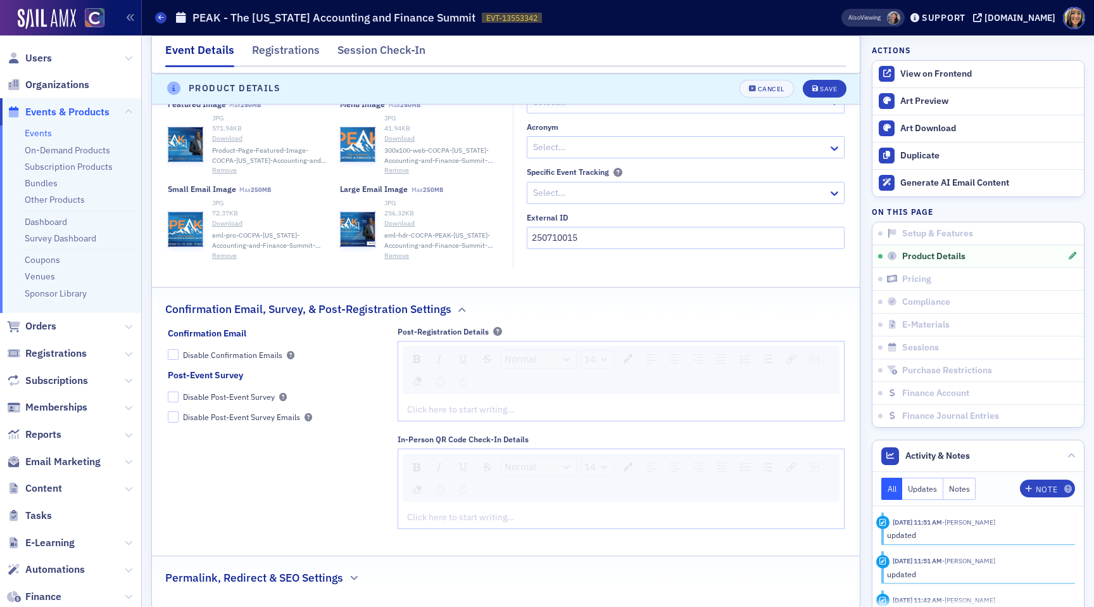
click at [320, 570] on h2 "Permalink, Redirect & SEO Settings" at bounding box center [254, 577] width 178 height 16
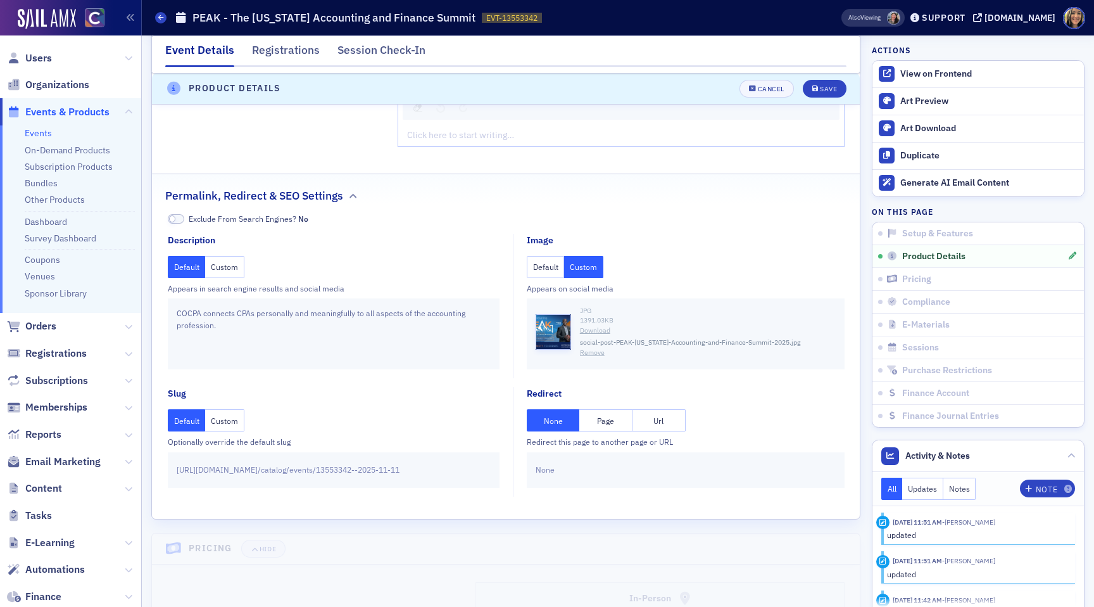
scroll to position [1760, 0]
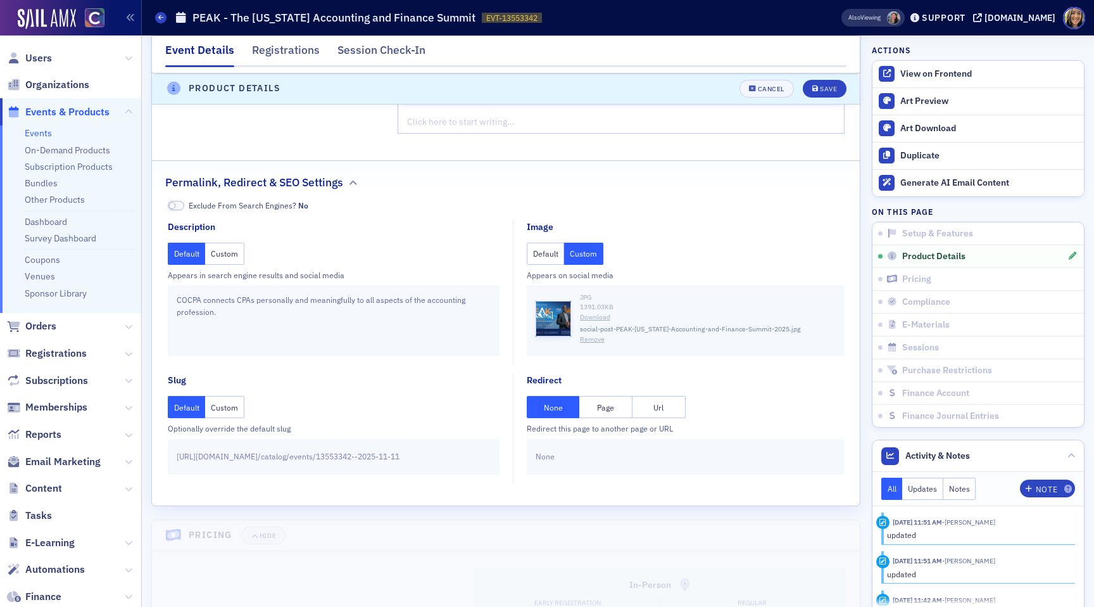
click at [605, 405] on button "Page" at bounding box center [605, 407] width 53 height 22
click at [824, 95] on button "Save" at bounding box center [825, 89] width 44 height 18
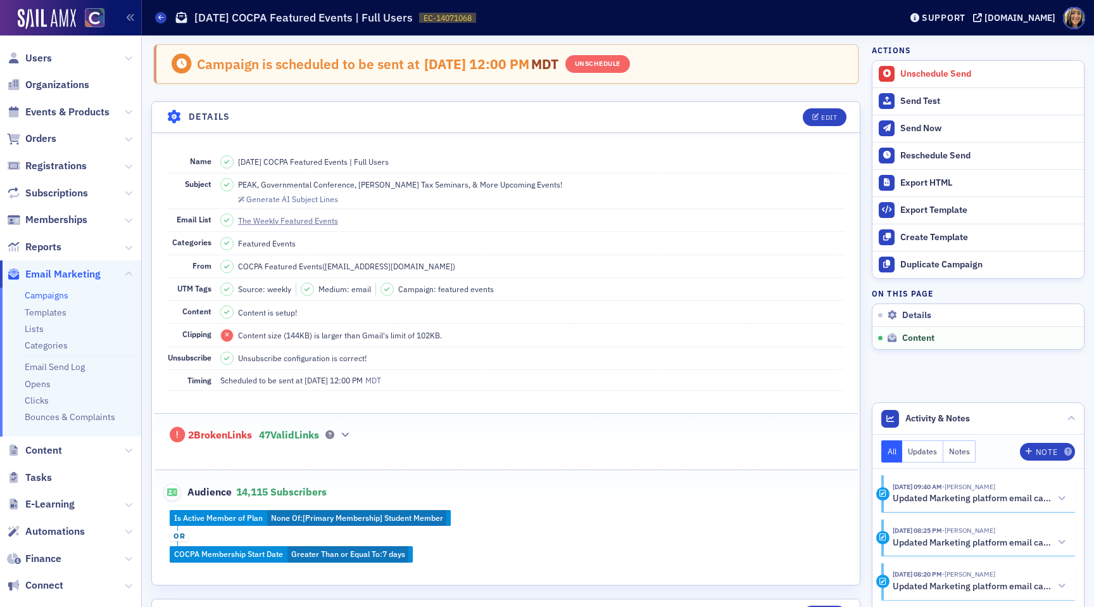
scroll to position [555, 0]
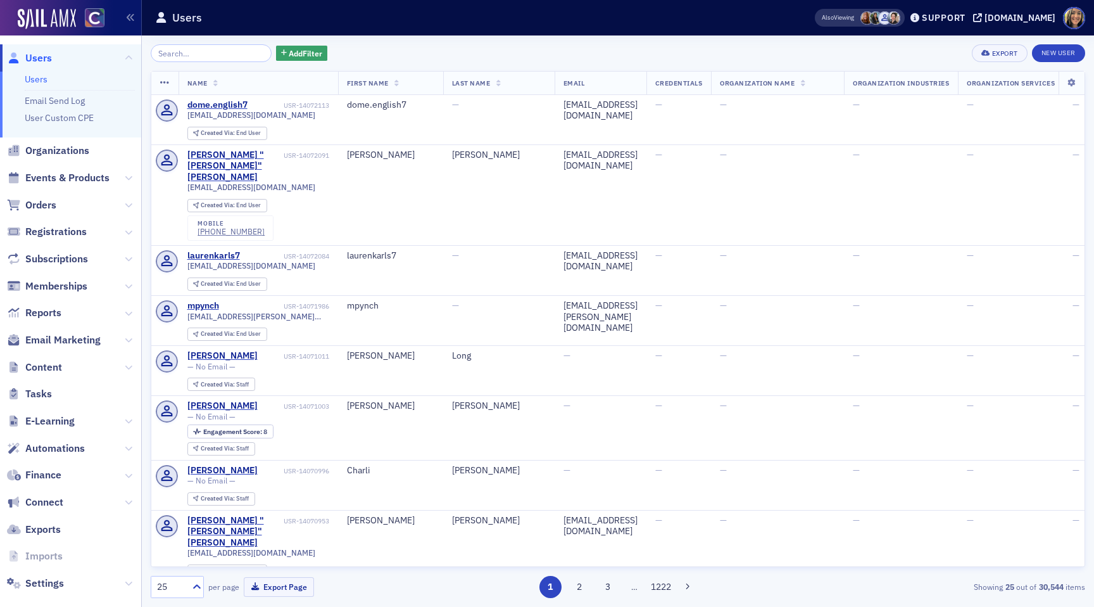
click at [70, 351] on span "Email Marketing" at bounding box center [70, 340] width 141 height 27
click at [70, 340] on span "Email Marketing" at bounding box center [62, 340] width 75 height 14
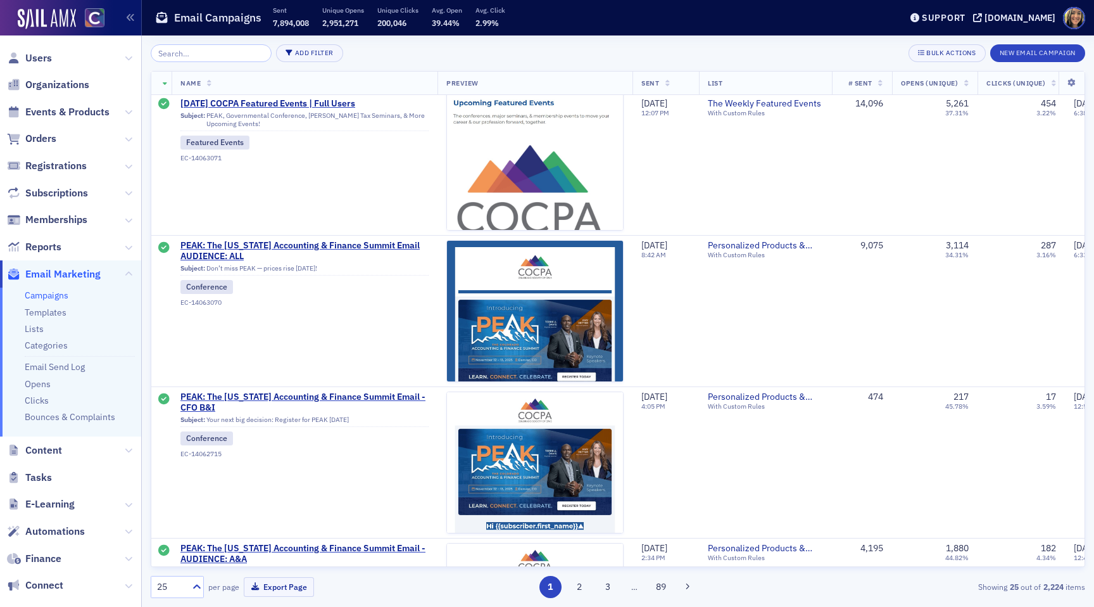
scroll to position [1377, 0]
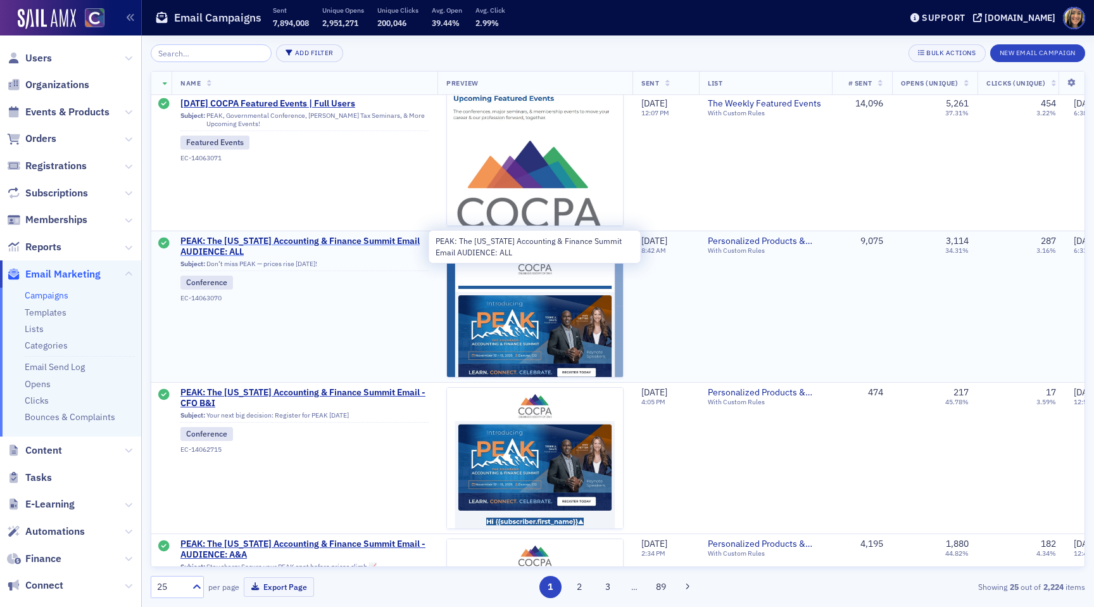
click at [265, 239] on span "PEAK: The Colorado Accounting & Finance Summit Email AUDIENCE: ALL" at bounding box center [304, 247] width 248 height 22
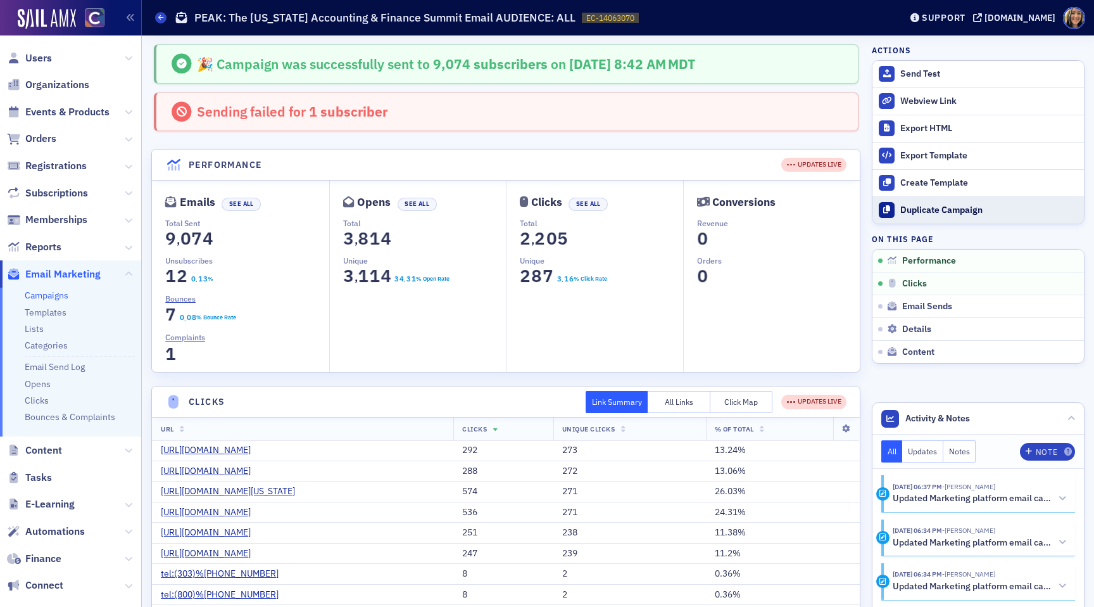
click at [959, 201] on button "Duplicate Campaign" at bounding box center [977, 209] width 211 height 27
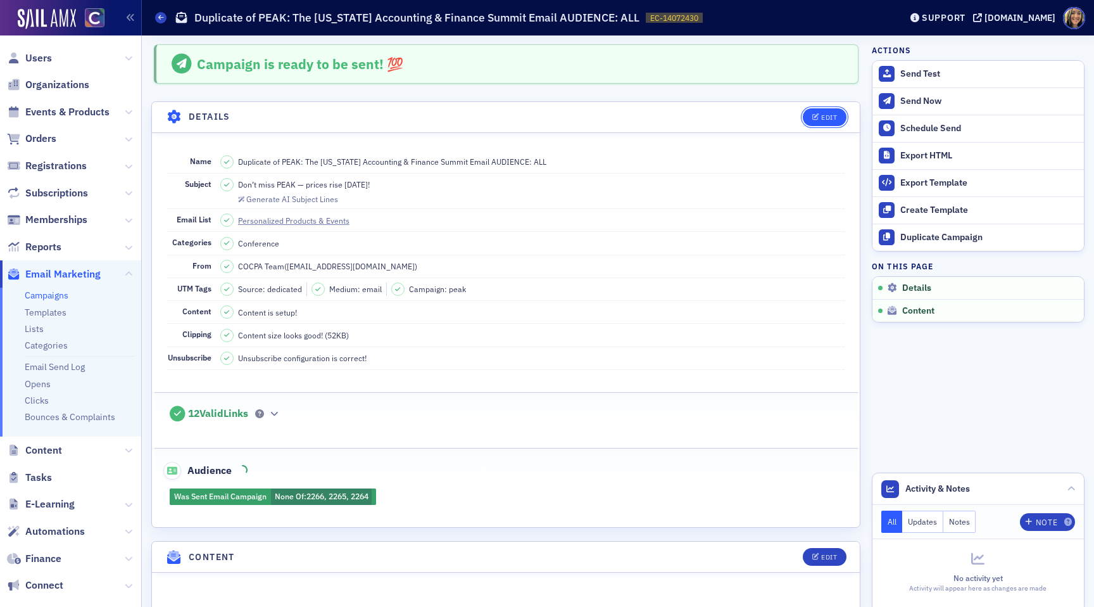
click at [834, 117] on div "Edit" at bounding box center [829, 117] width 16 height 7
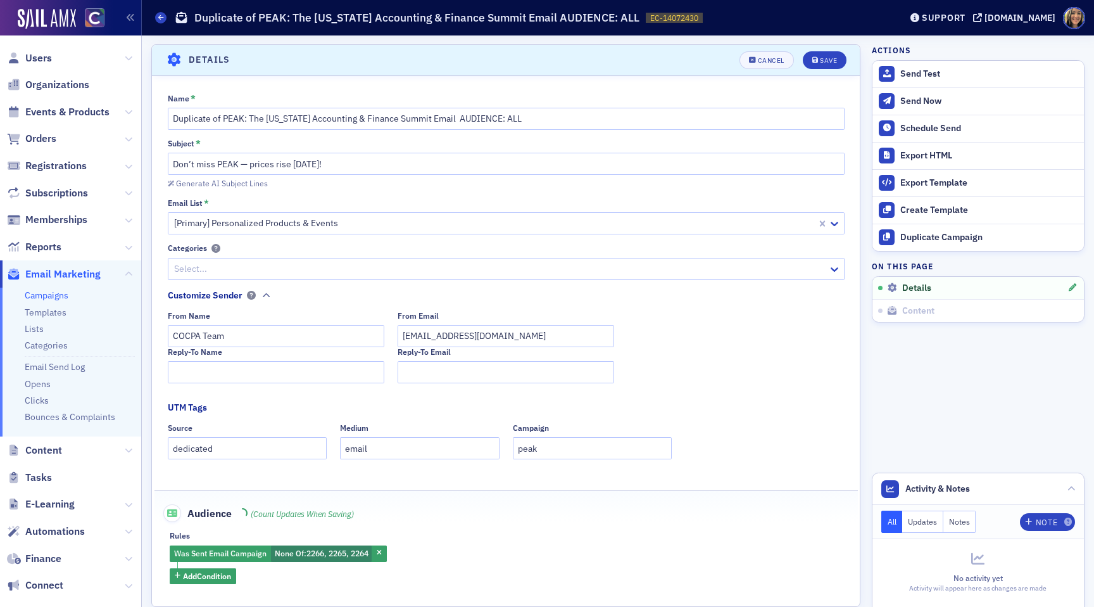
scroll to position [59, 0]
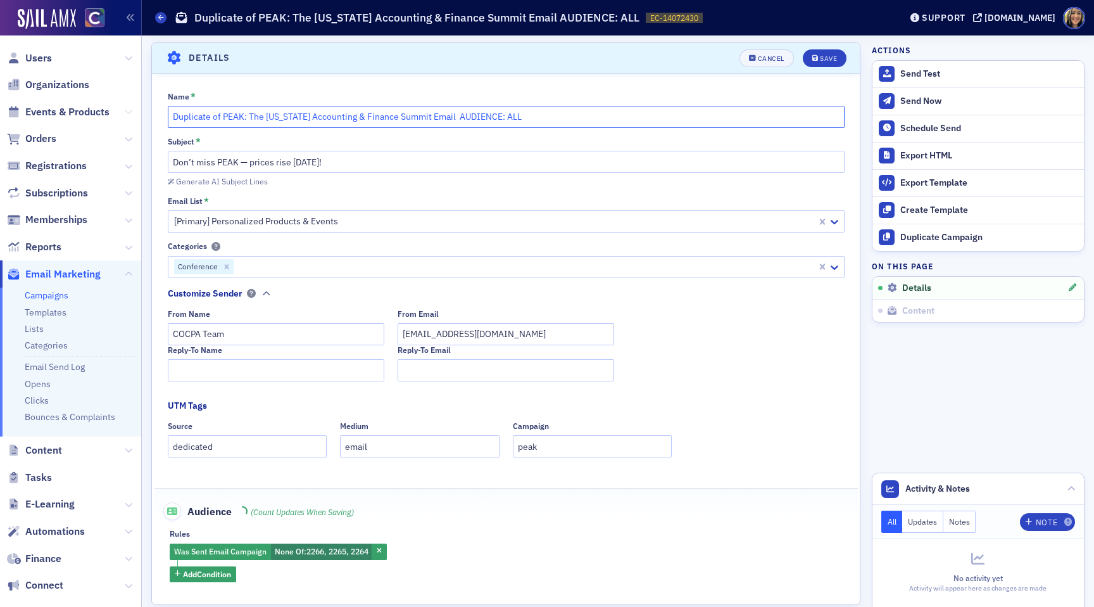
drag, startPoint x: 223, startPoint y: 120, endPoint x: 130, endPoint y: 118, distance: 93.1
click at [130, 118] on div "Users Organizations Events & Products Orders Registrations Subscriptions Member…" at bounding box center [547, 303] width 1094 height 607
type input "PEAK: The [US_STATE] Accounting & Finance Summit Email AUDIENCE: ALL"
click at [302, 165] on input "Don’t miss PEAK — prices rise in 2 weeks!" at bounding box center [506, 162] width 677 height 22
click at [332, 165] on input "Don’t miss PEAK — prices rise in 1 weeks!" at bounding box center [506, 162] width 677 height 22
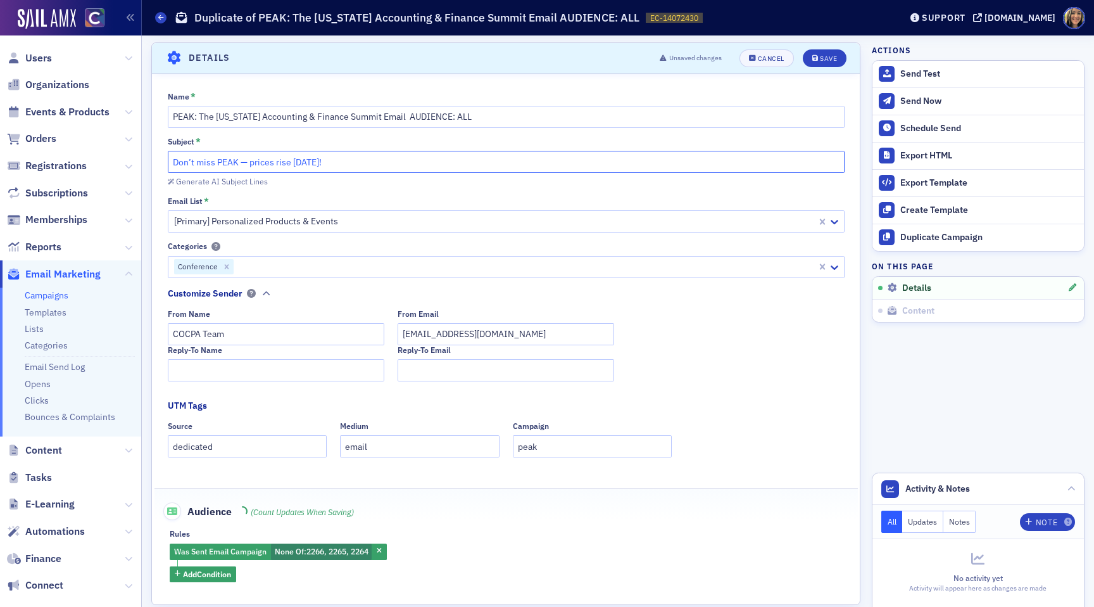
click at [341, 160] on input "Don’t miss PEAK — prices rise in 1 week!" at bounding box center [506, 162] width 677 height 22
drag, startPoint x: 342, startPoint y: 161, endPoint x: 161, endPoint y: 160, distance: 180.4
click at [161, 160] on div "Name * PEAK: The Colorado Accounting & Finance Summit Email AUDIENCE: ALL Subje…" at bounding box center [506, 337] width 708 height 490
paste input "🏔️"
click at [273, 163] on input "Prices go up next week... 🏔️" at bounding box center [506, 162] width 677 height 22
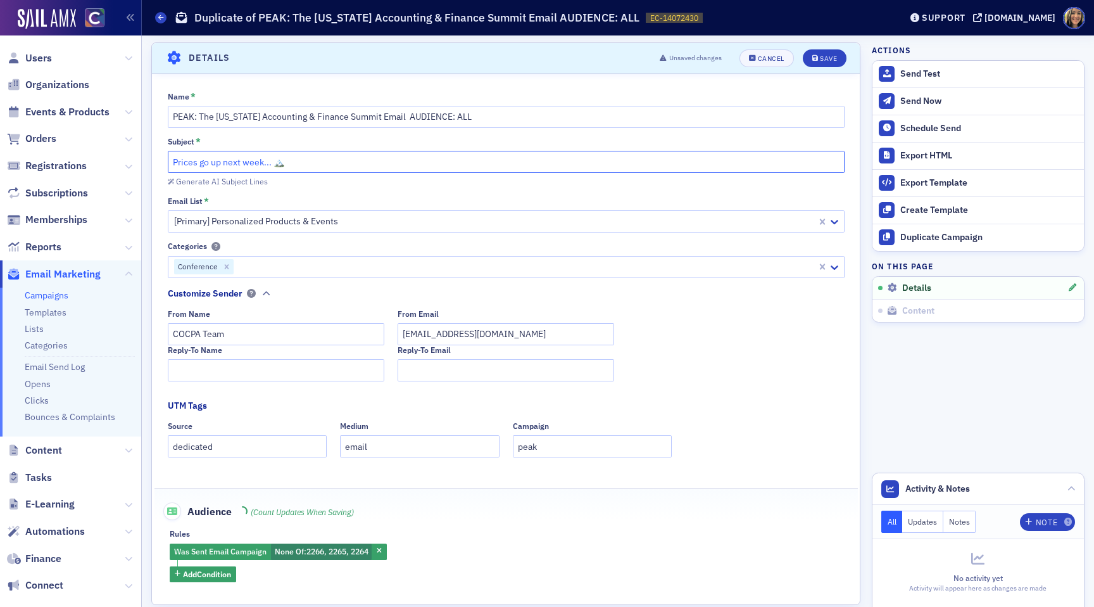
paste input "text"
type input "Prices go up next week... 🥾🏔️"
click at [378, 178] on div "Generate AI Subject Lines" at bounding box center [506, 180] width 677 height 13
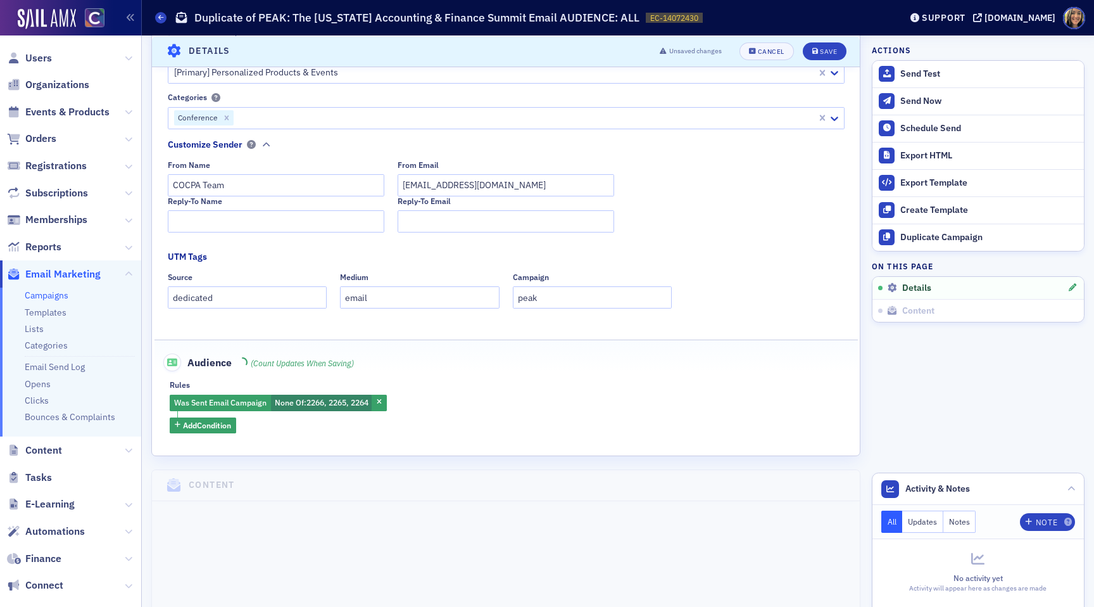
scroll to position [229, 0]
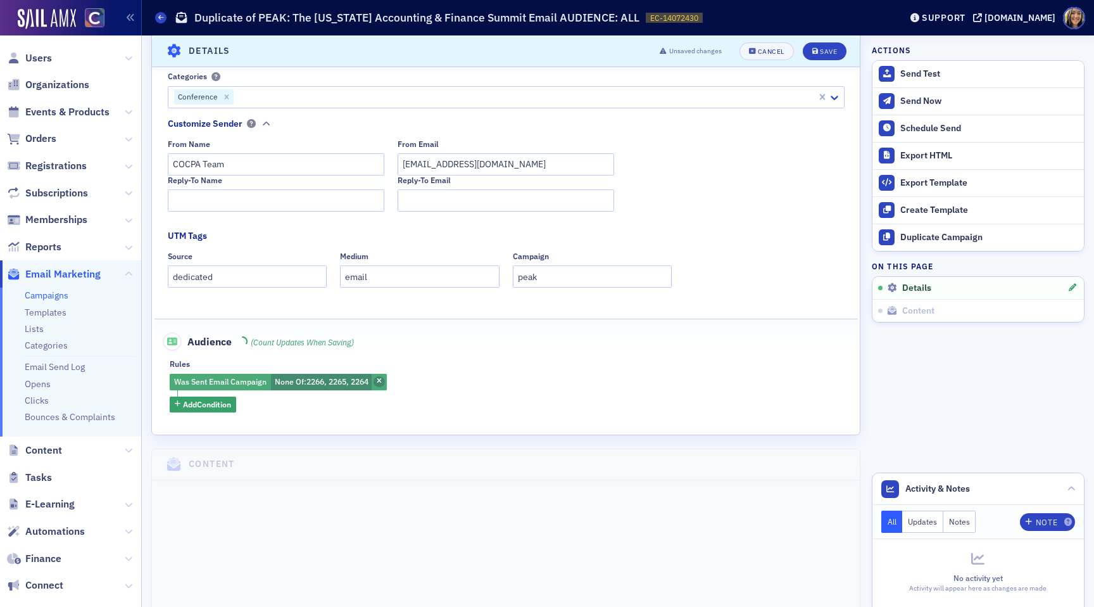
click at [382, 382] on icon "button" at bounding box center [379, 381] width 5 height 7
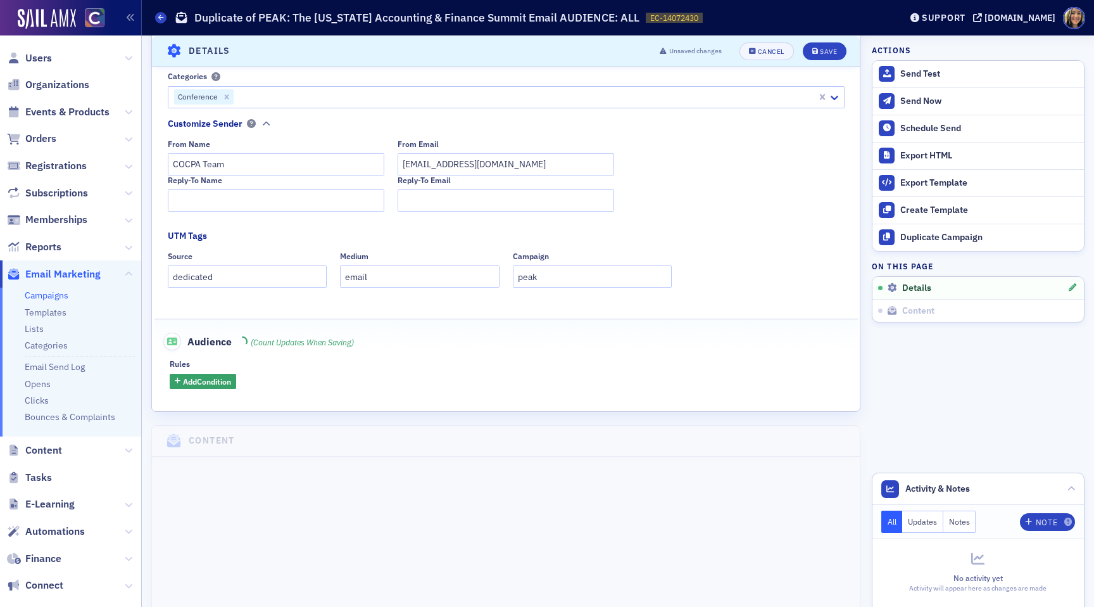
scroll to position [0, 0]
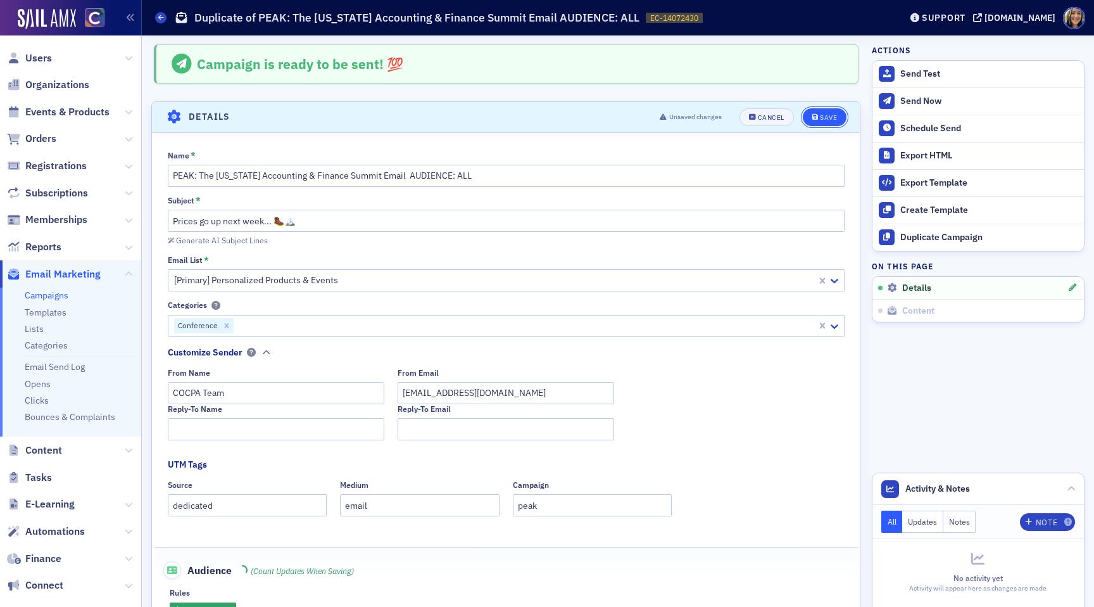
click at [835, 116] on div "Save" at bounding box center [828, 117] width 17 height 7
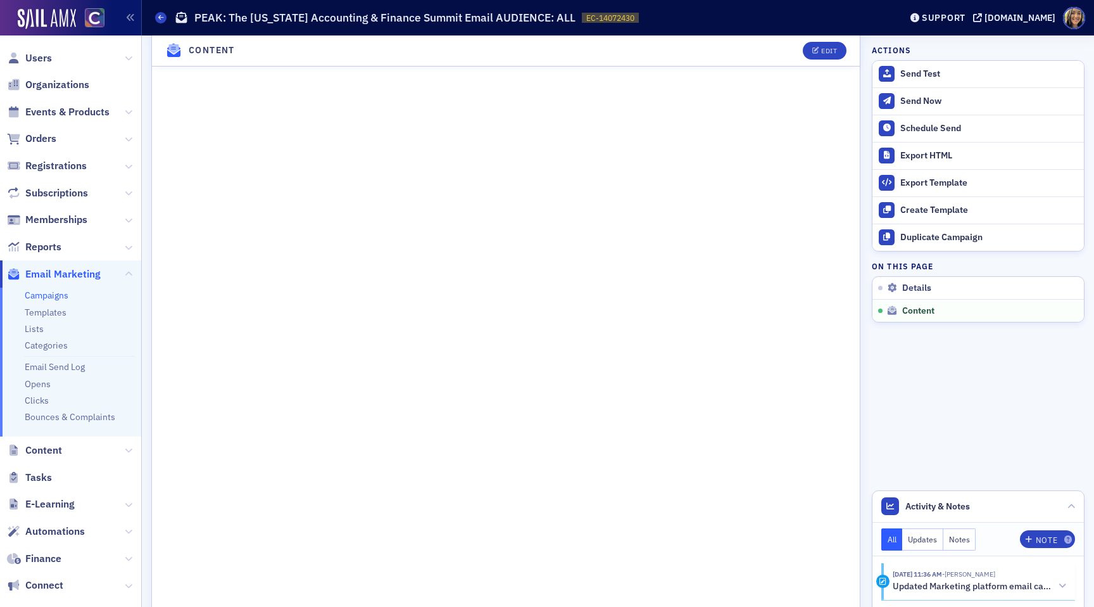
scroll to position [537, 0]
click at [837, 46] on button "Edit" at bounding box center [825, 51] width 44 height 18
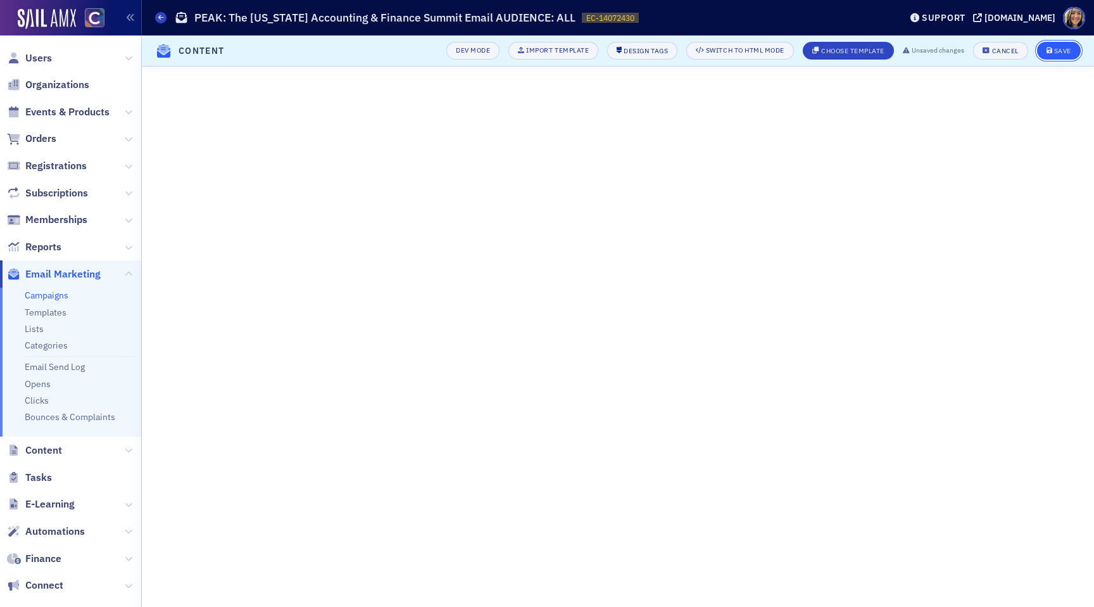
click at [1054, 58] on button "Save" at bounding box center [1059, 51] width 44 height 18
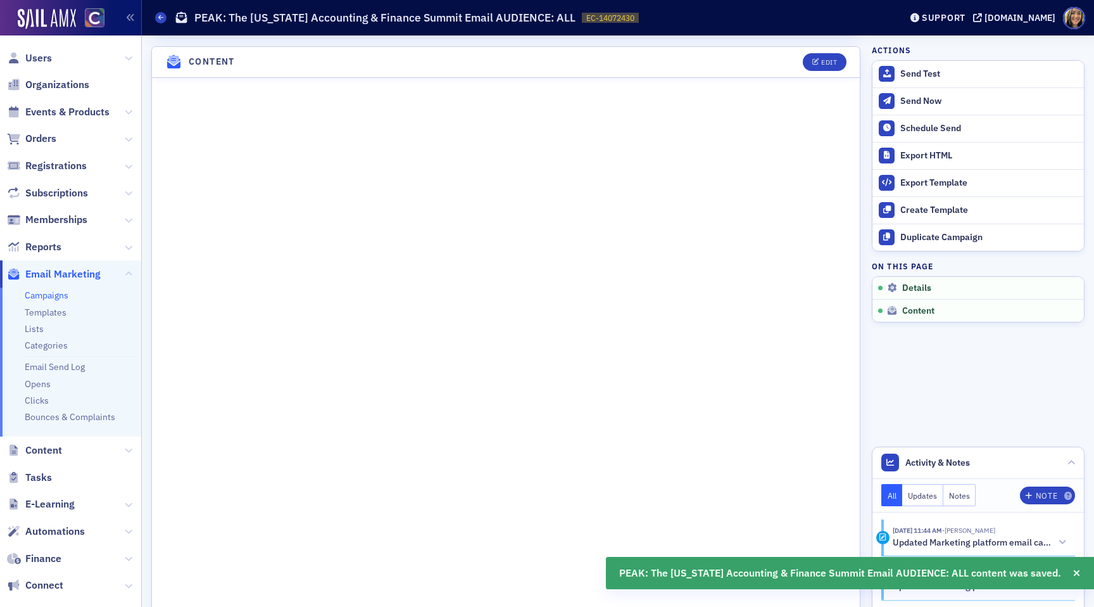
scroll to position [501, 0]
click at [819, 56] on span "Edit" at bounding box center [824, 59] width 25 height 7
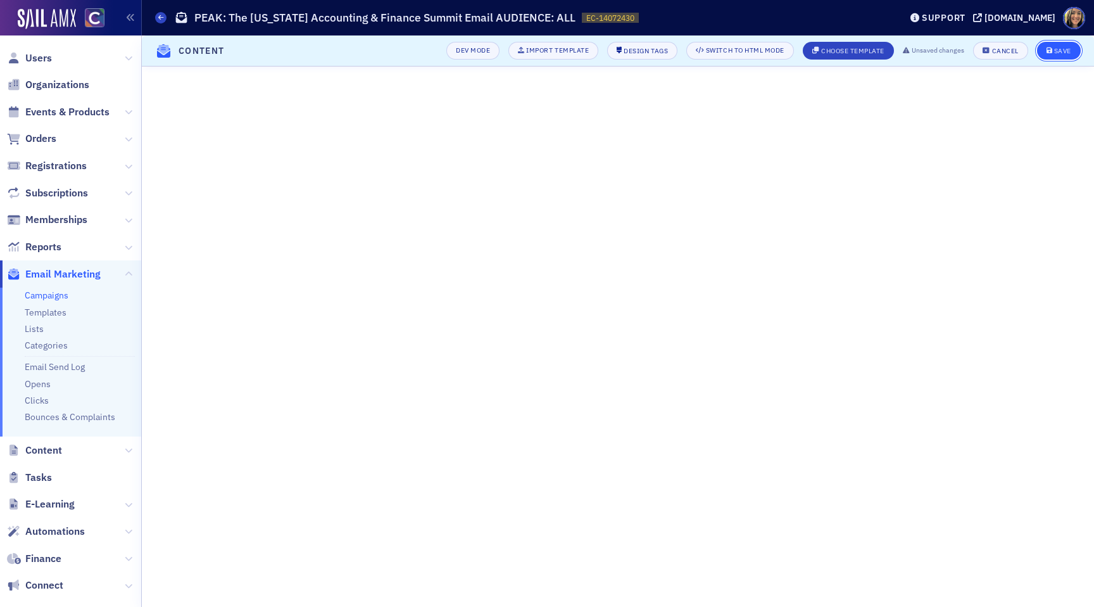
click at [1071, 42] on button "Save" at bounding box center [1059, 51] width 44 height 18
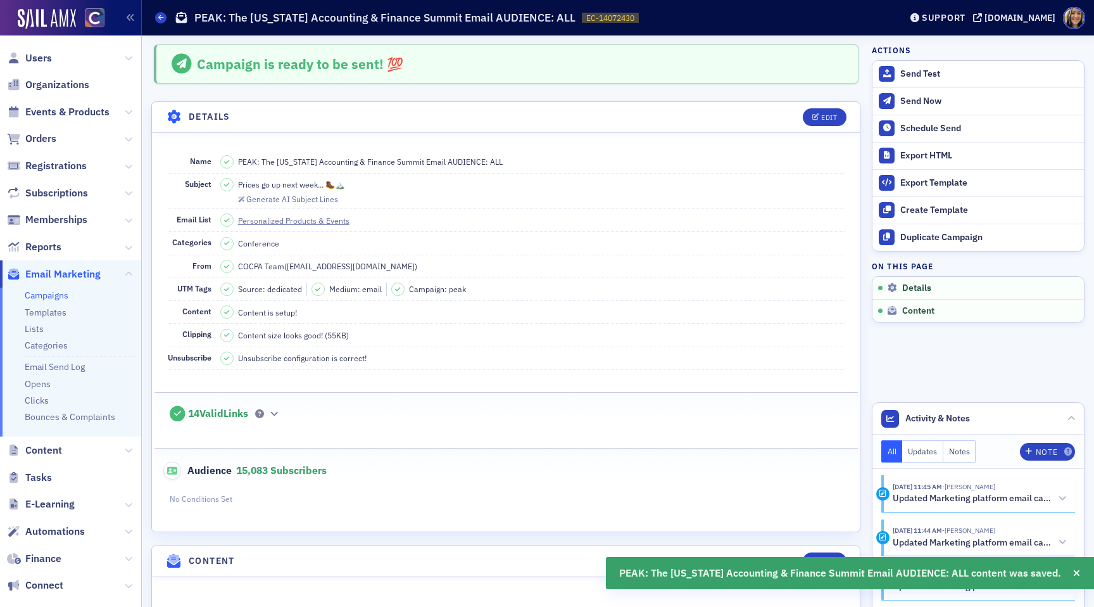
scroll to position [501, 0]
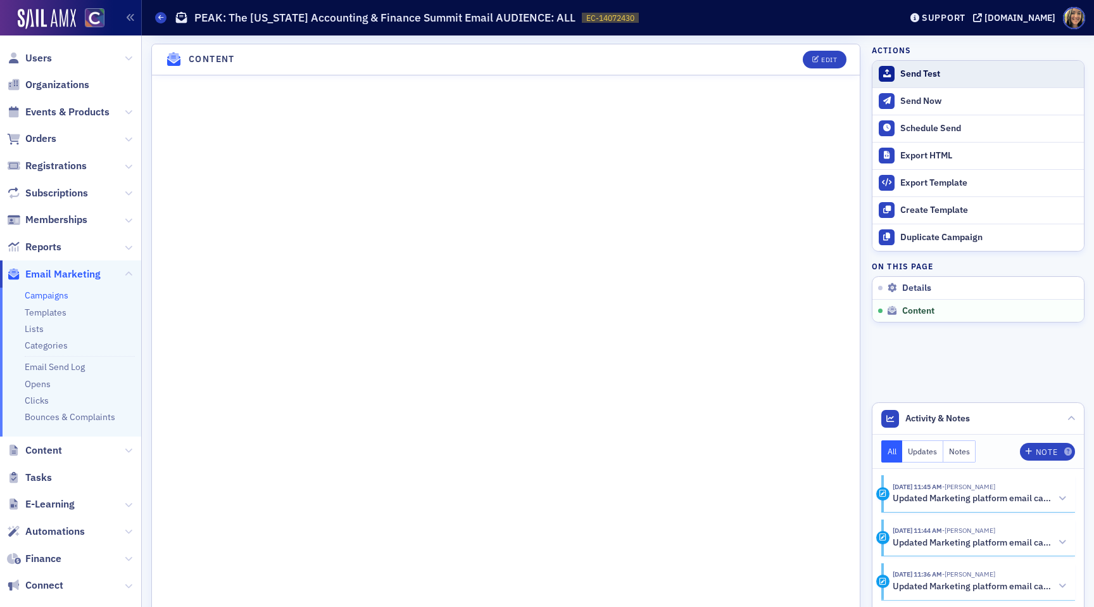
click at [912, 77] on div "Send Test" at bounding box center [988, 73] width 177 height 11
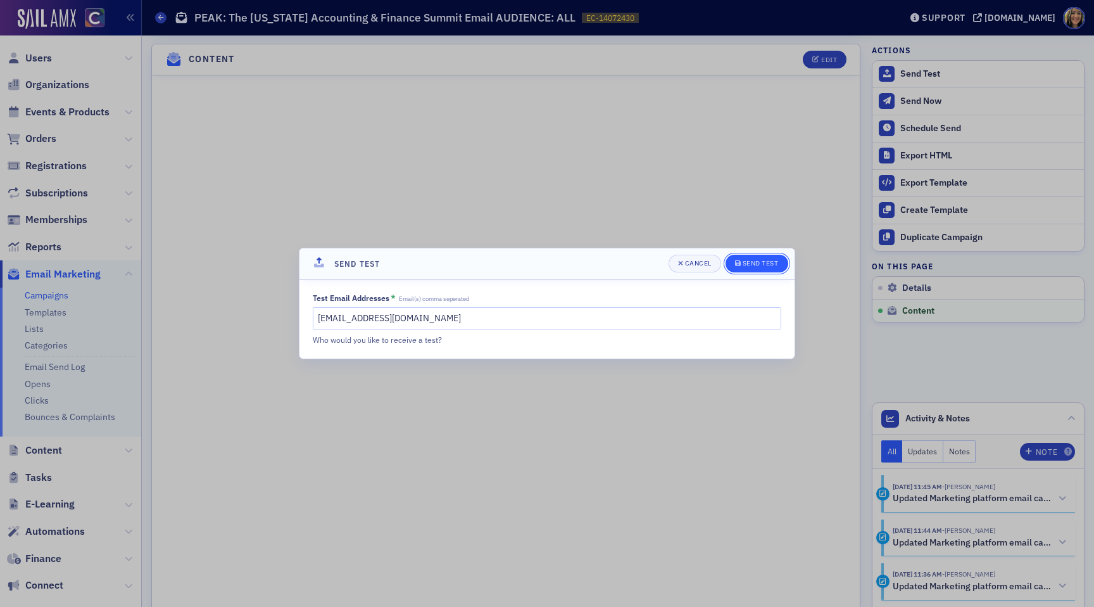
click at [760, 258] on span "Send Test" at bounding box center [757, 263] width 44 height 10
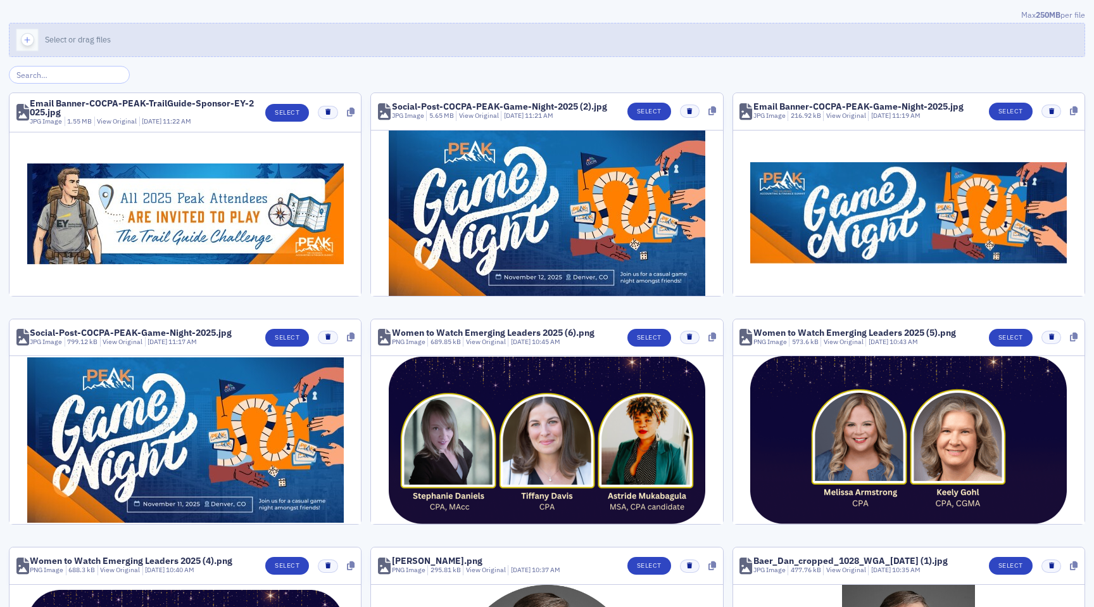
click at [25, 44] on icon "button" at bounding box center [27, 39] width 11 height 11
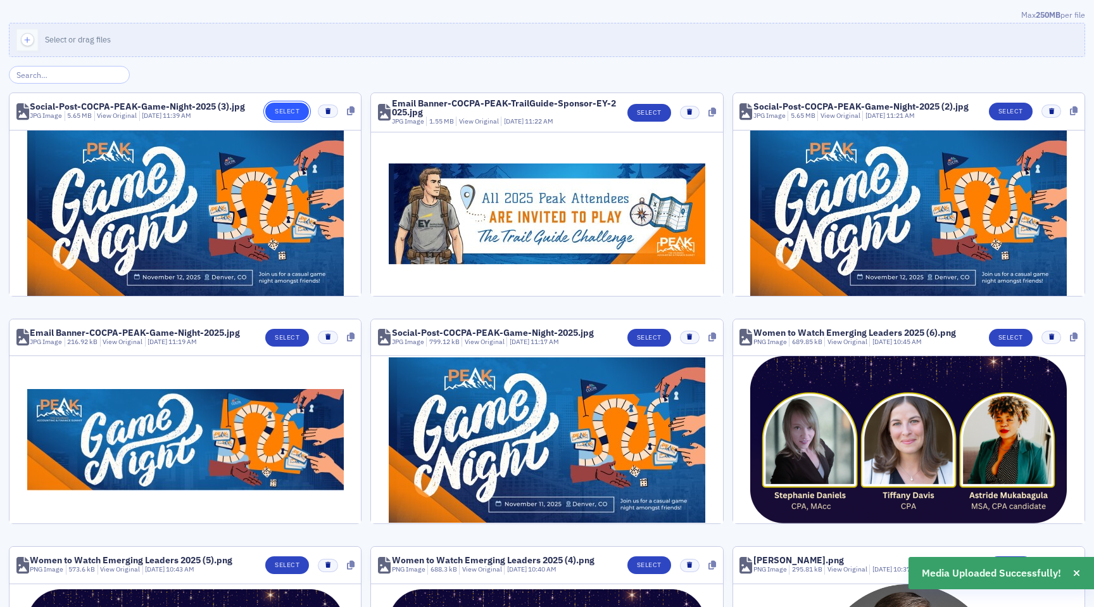
click at [288, 110] on button "Select" at bounding box center [287, 112] width 44 height 18
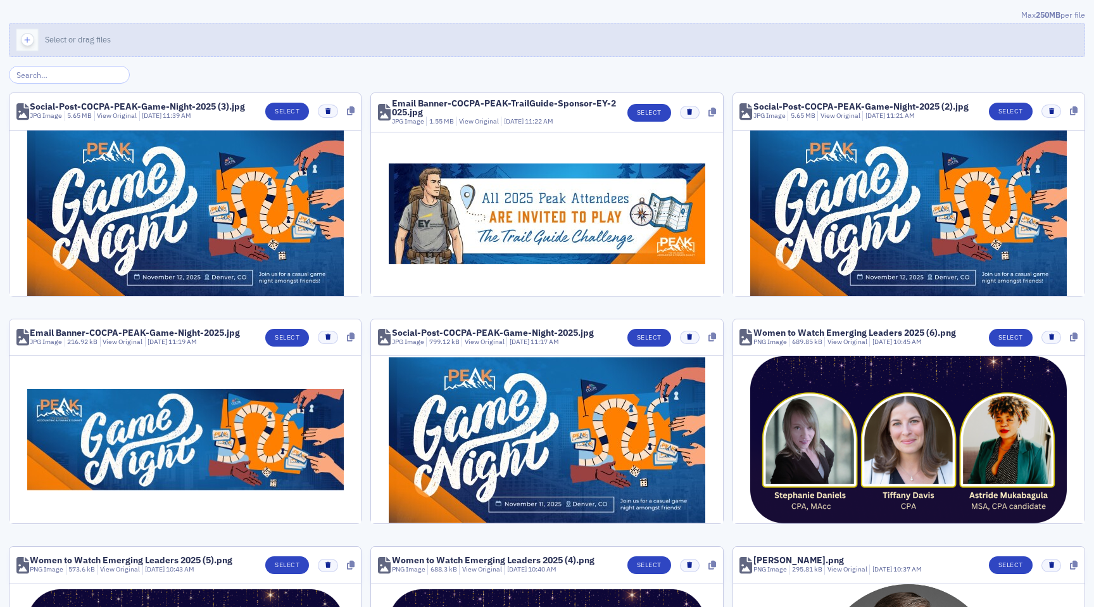
click at [38, 39] on div "button" at bounding box center [26, 39] width 35 height 33
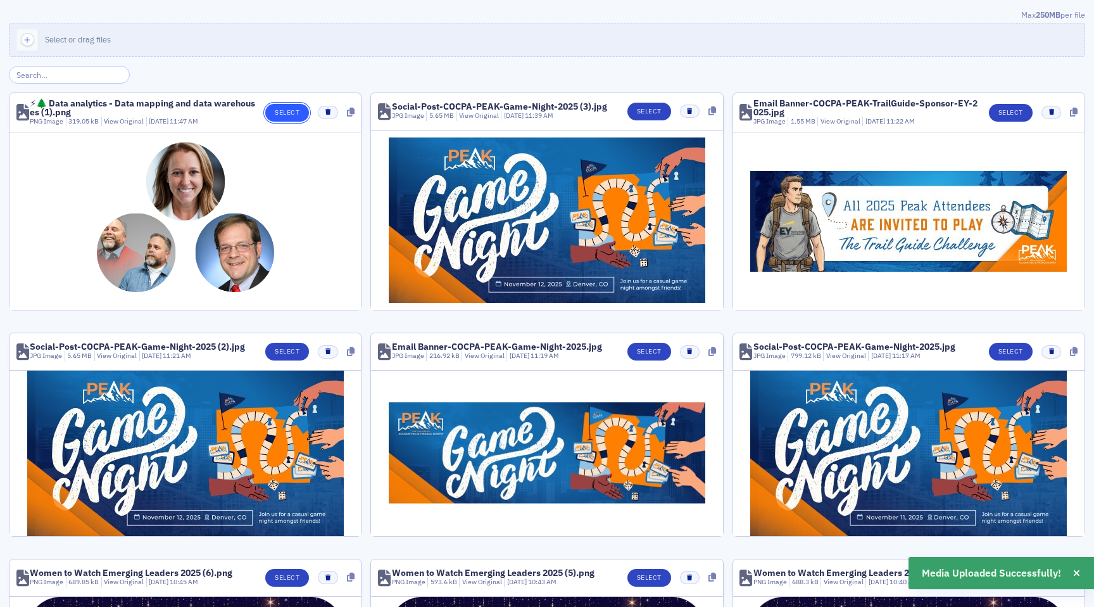
click at [290, 108] on button "Select" at bounding box center [287, 113] width 44 height 18
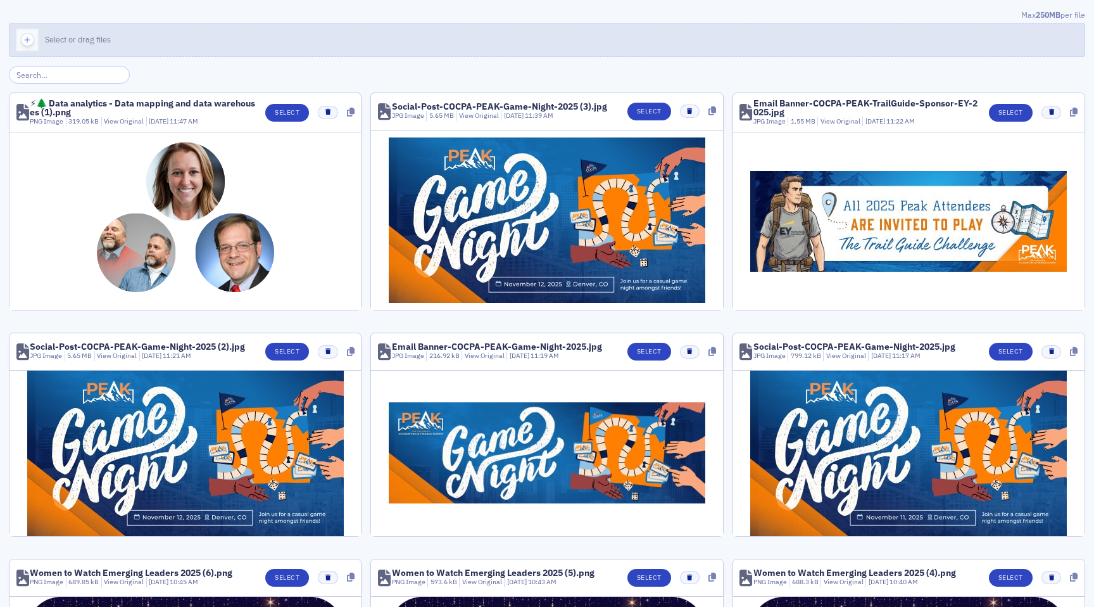
click at [36, 43] on div "button" at bounding box center [26, 39] width 35 height 33
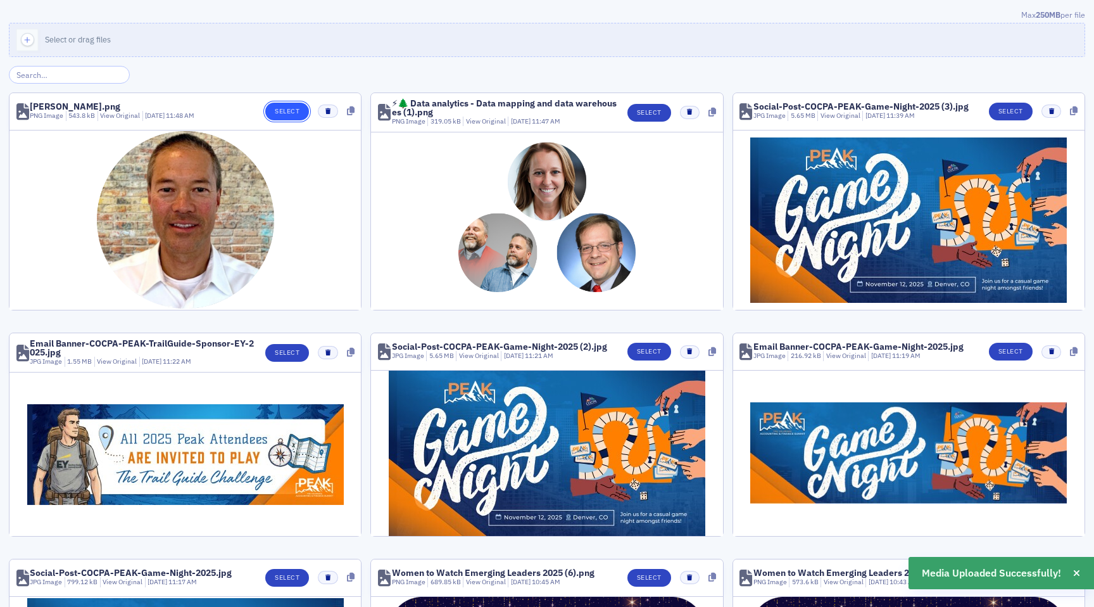
click at [283, 116] on button "Select" at bounding box center [287, 112] width 44 height 18
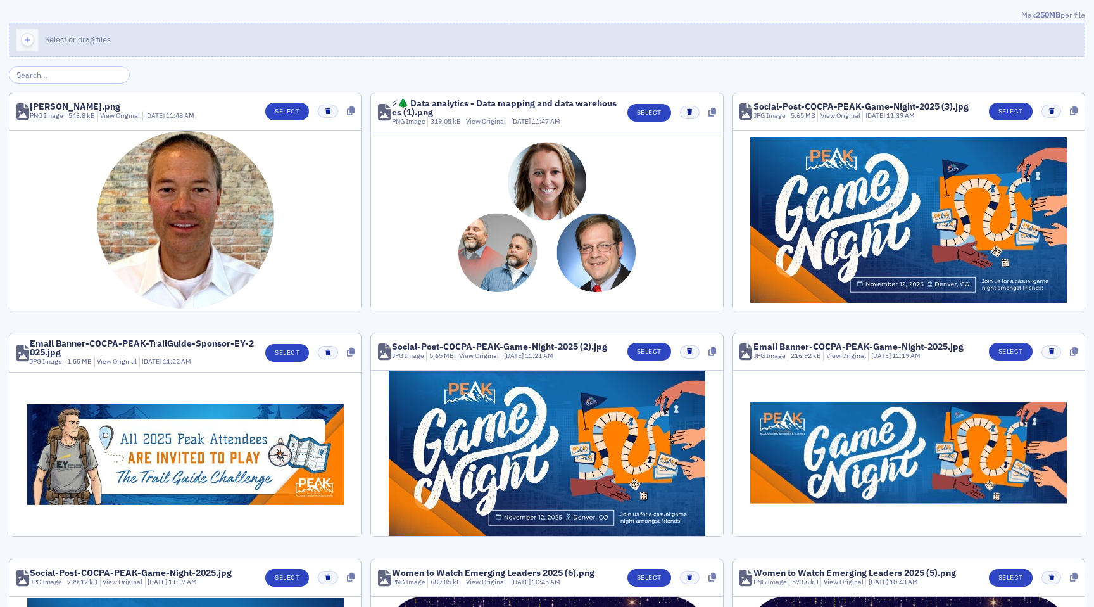
click at [32, 47] on div "button" at bounding box center [26, 39] width 35 height 33
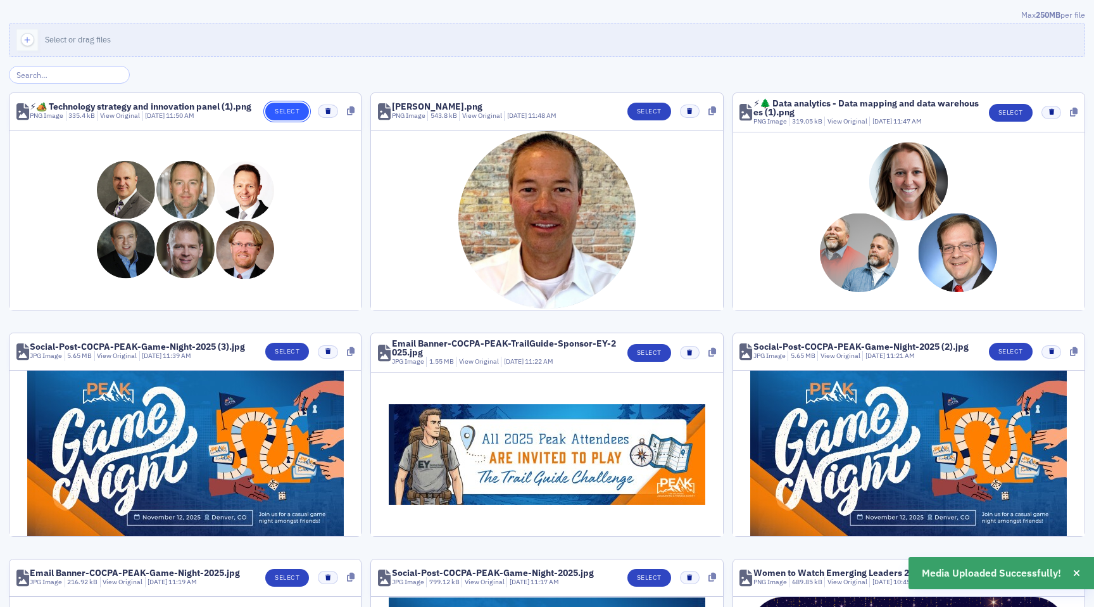
click at [272, 115] on button "Select" at bounding box center [287, 112] width 44 height 18
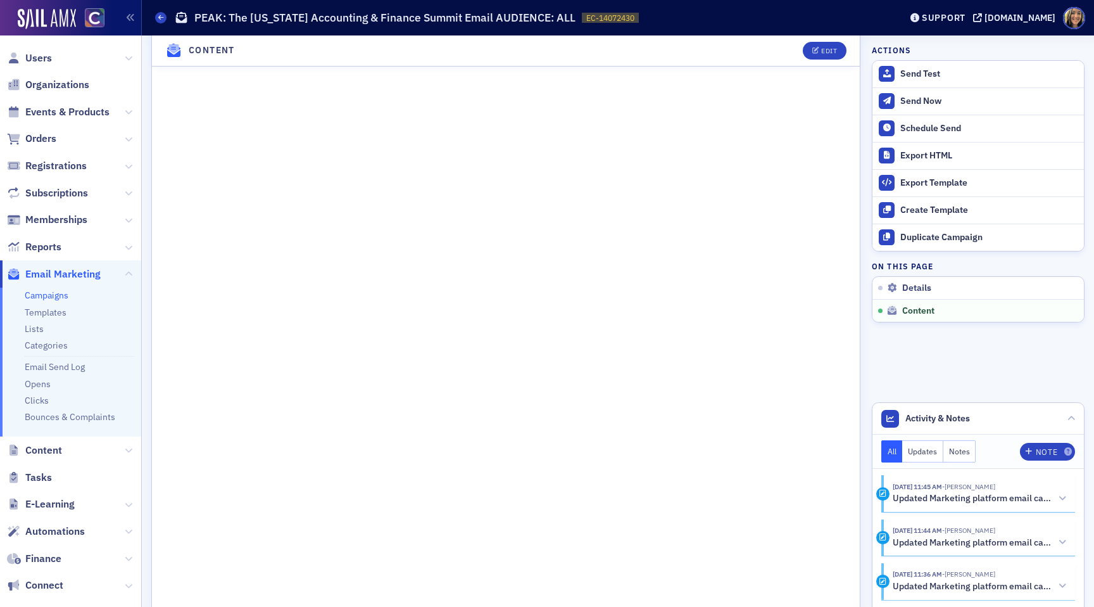
scroll to position [808, 0]
